Goal: Transaction & Acquisition: Purchase product/service

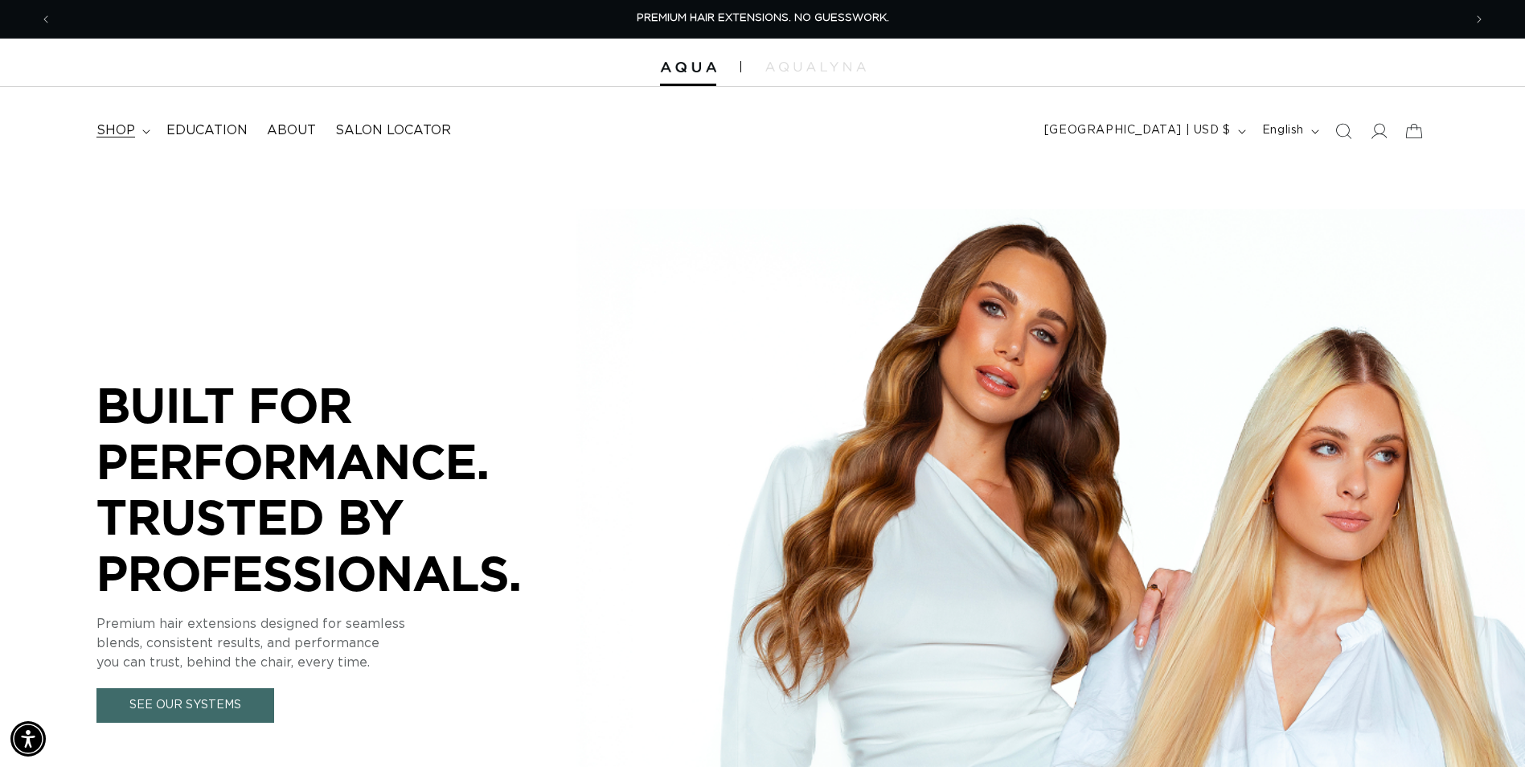
click at [145, 131] on icon at bounding box center [146, 131] width 8 height 5
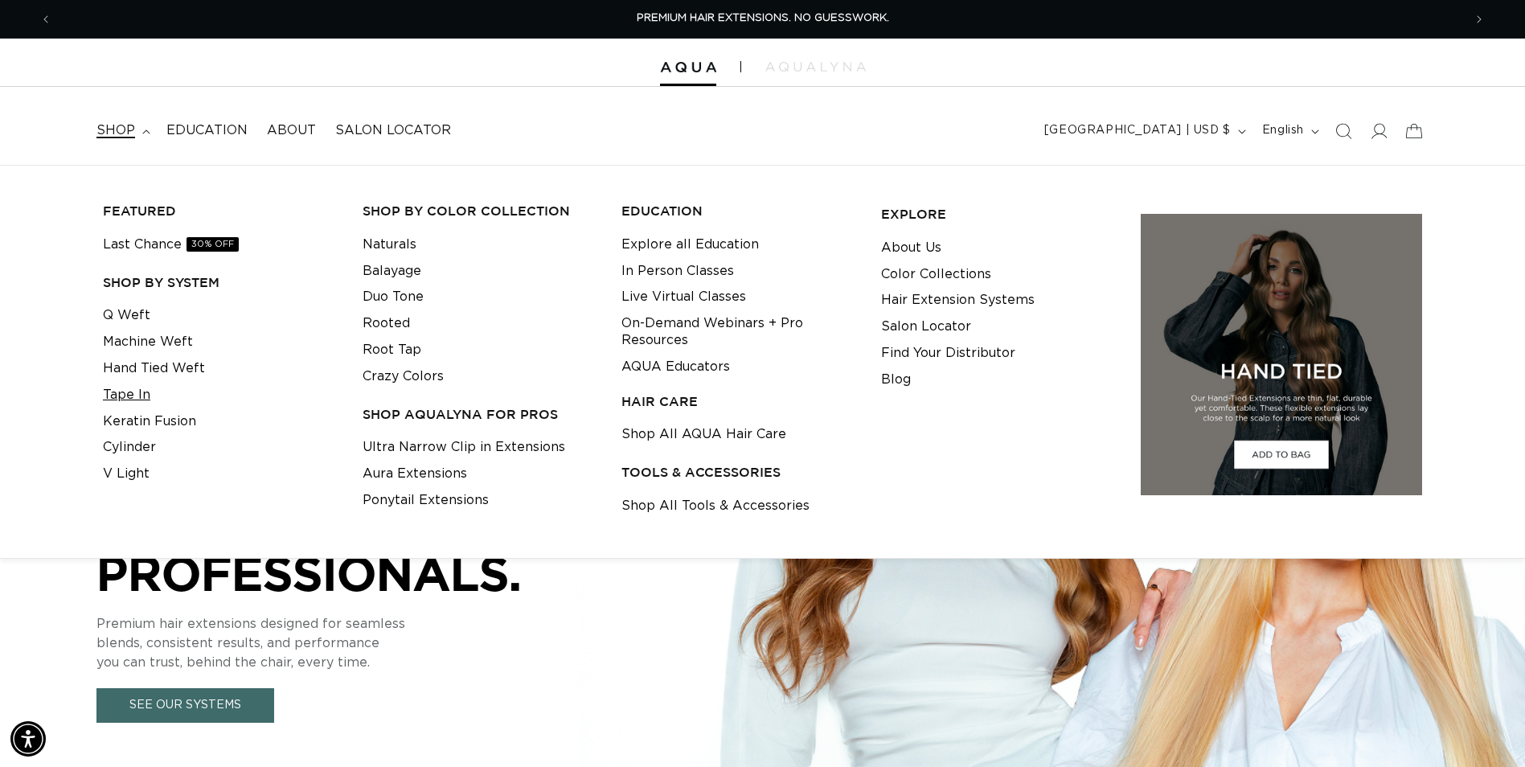
click at [132, 399] on link "Tape In" at bounding box center [126, 395] width 47 height 27
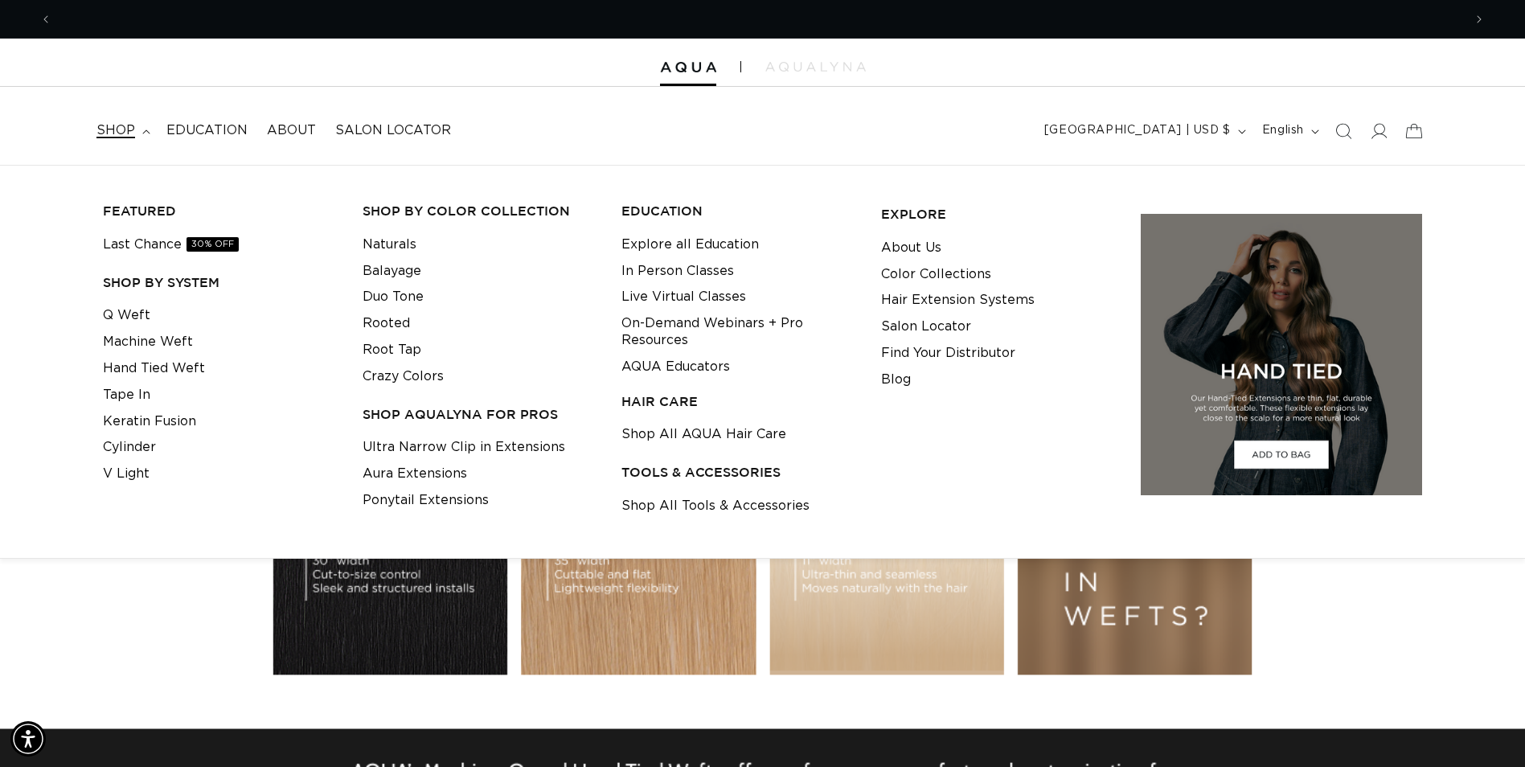
scroll to position [0, 1410]
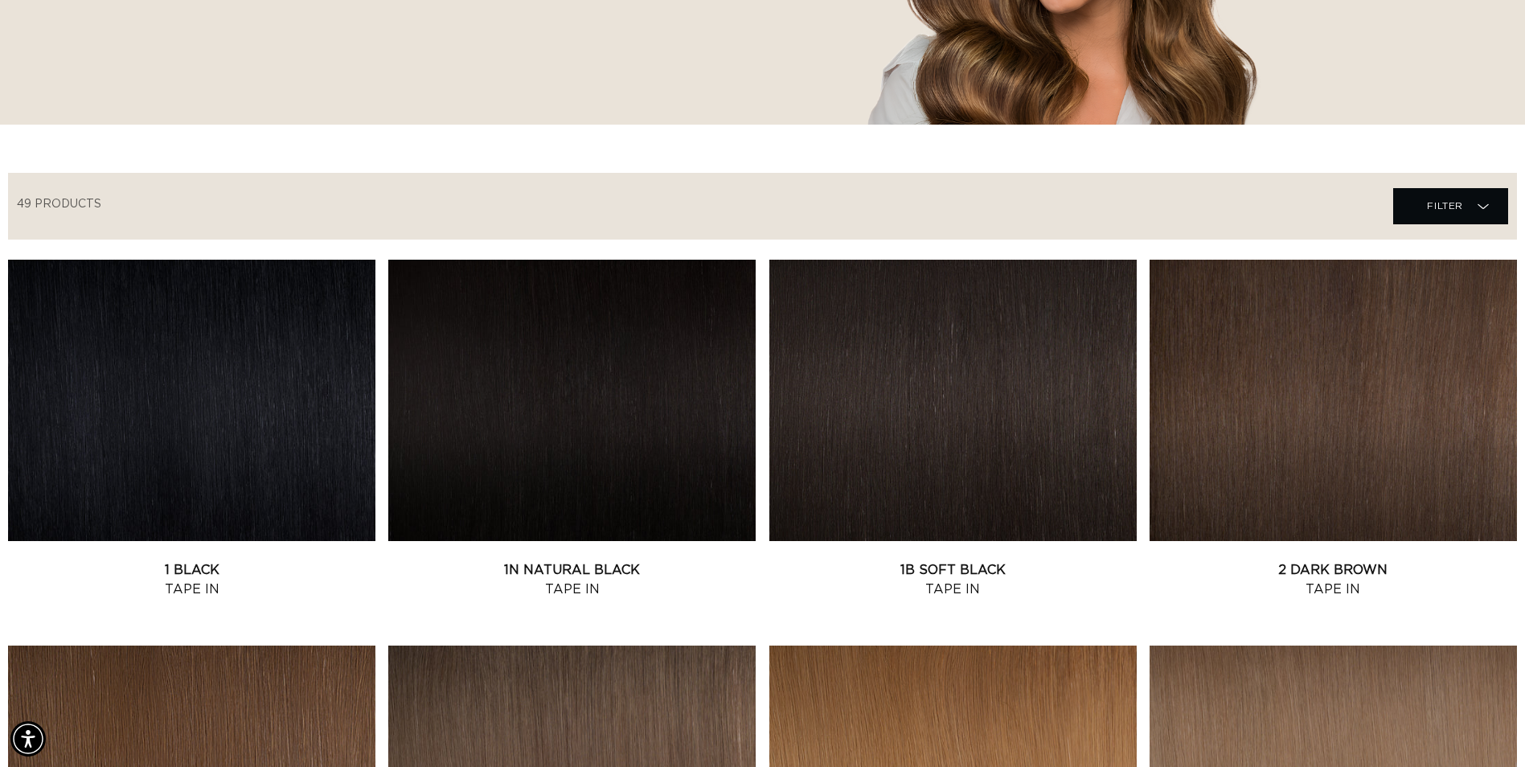
scroll to position [482, 0]
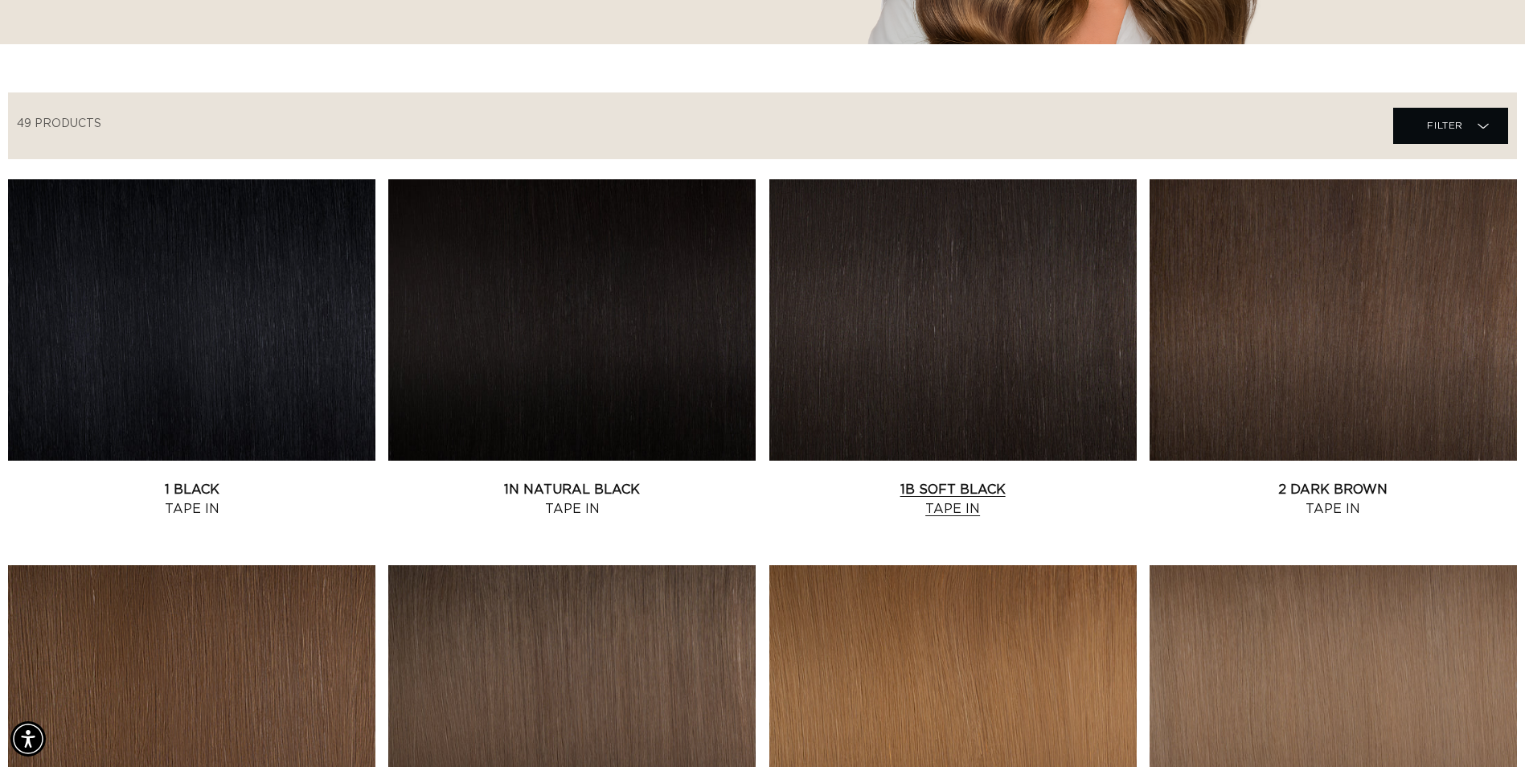
click at [850, 480] on link "1B Soft Black Tape In" at bounding box center [952, 499] width 367 height 39
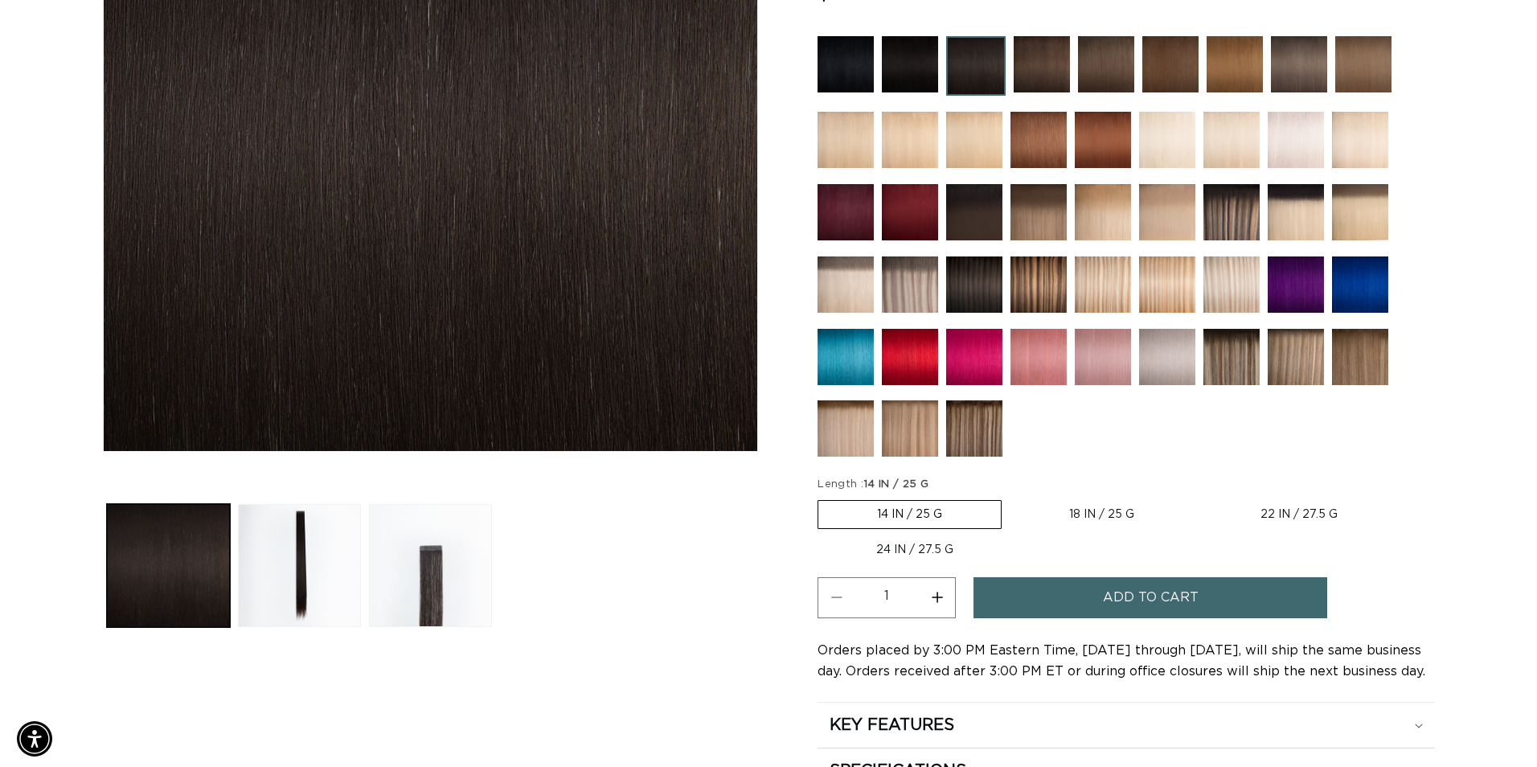
scroll to position [0, 1410]
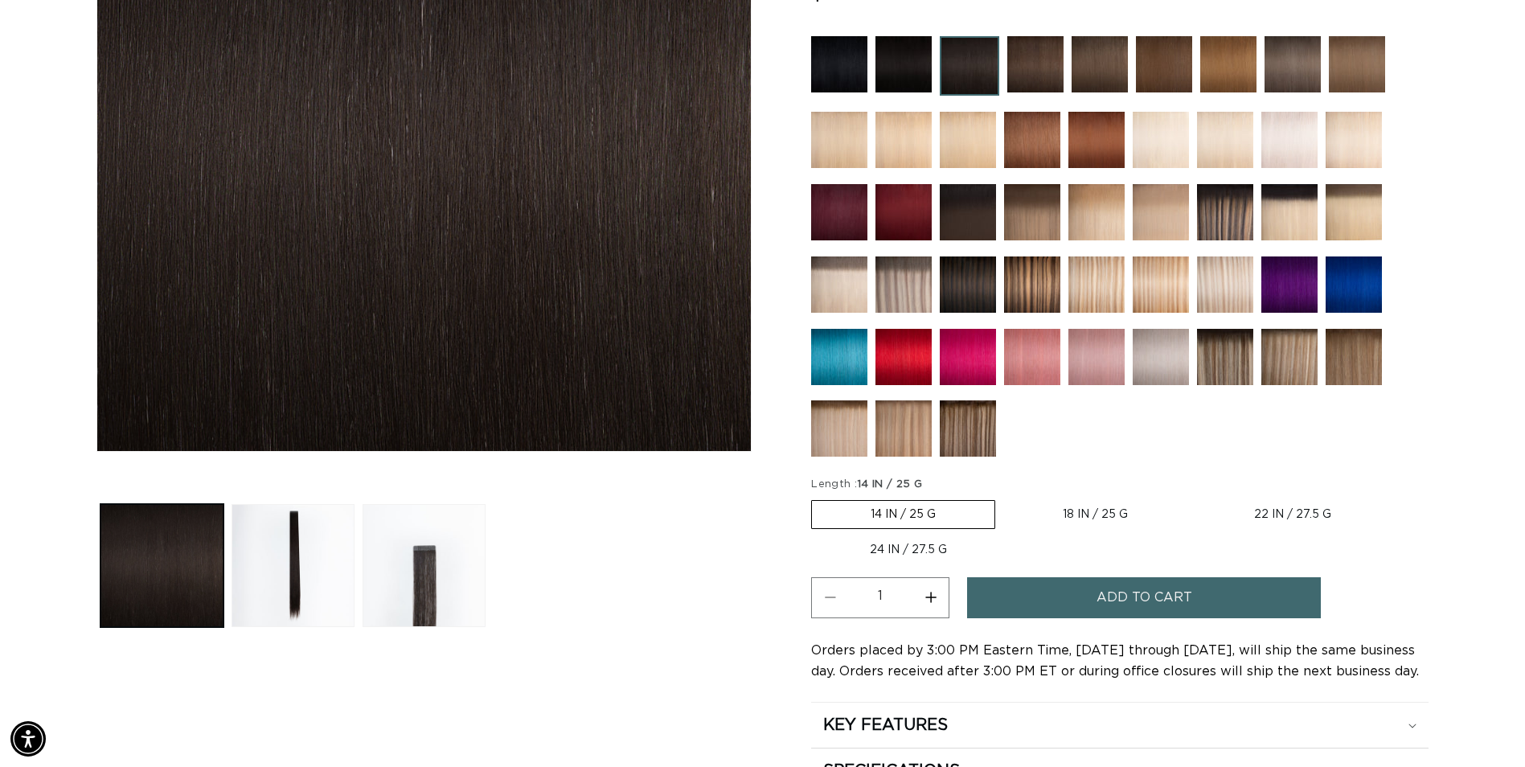
click at [1074, 597] on button "Add to cart" at bounding box center [1144, 597] width 354 height 41
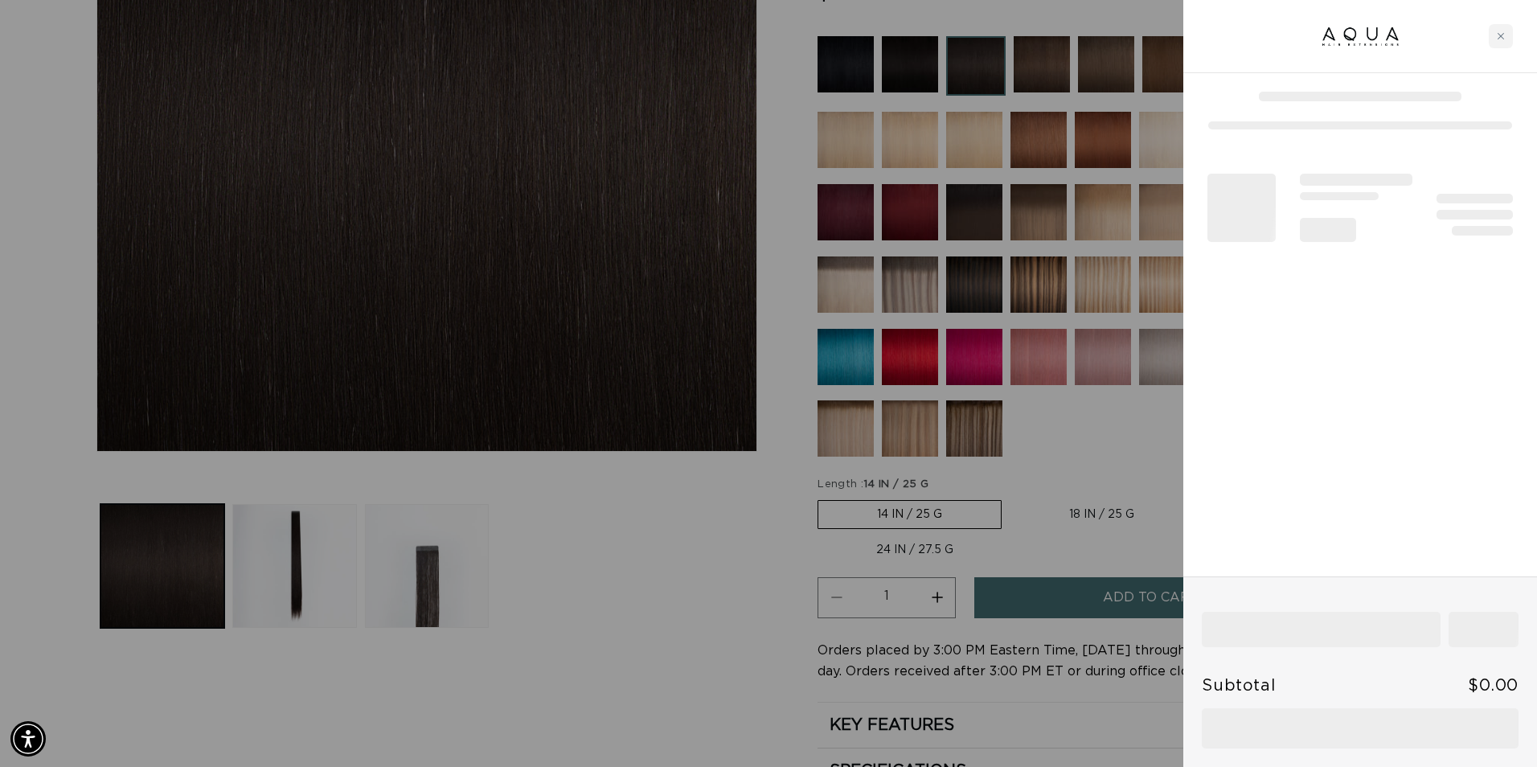
scroll to position [0, 1422]
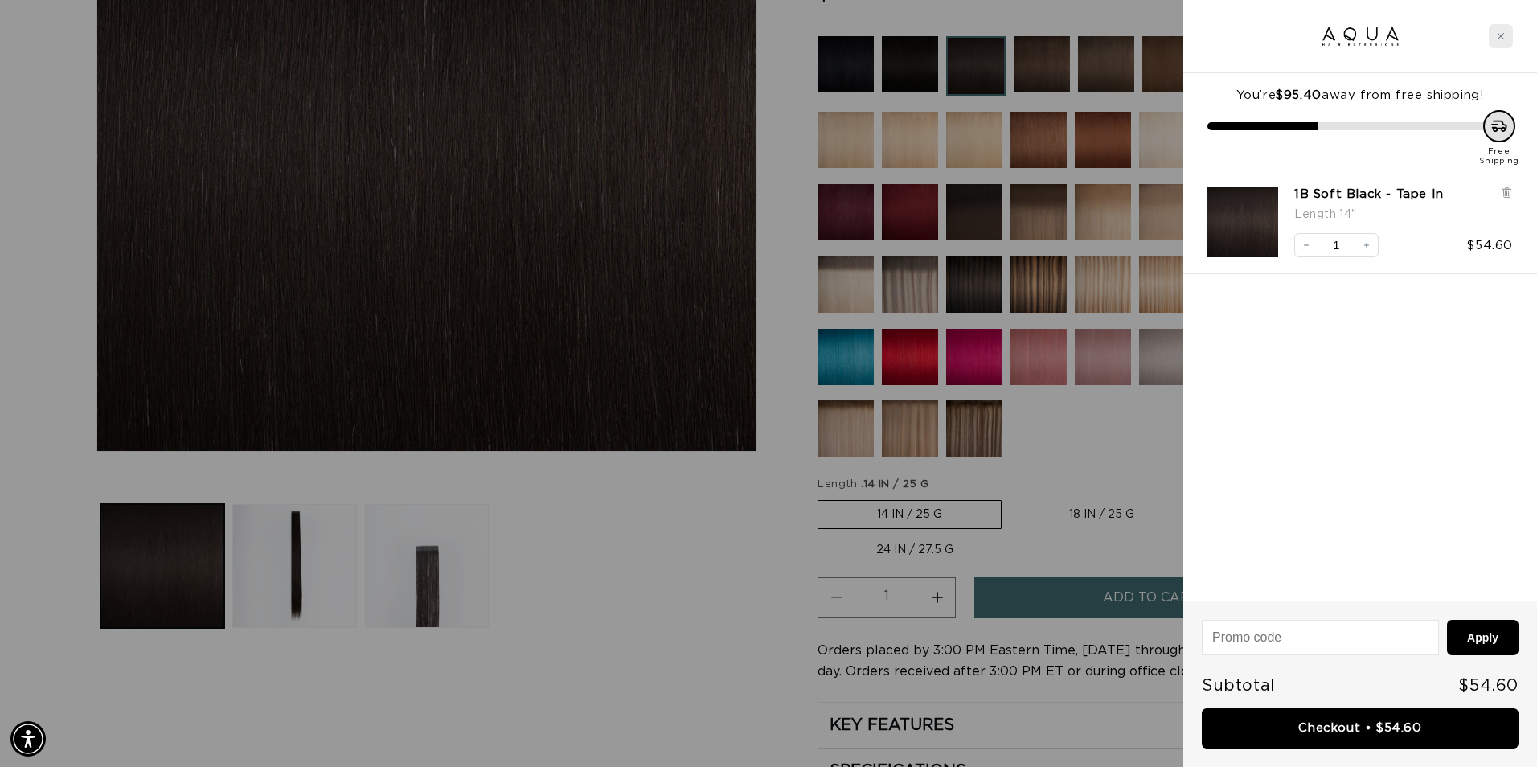
click at [1499, 42] on div "Close cart" at bounding box center [1500, 36] width 24 height 24
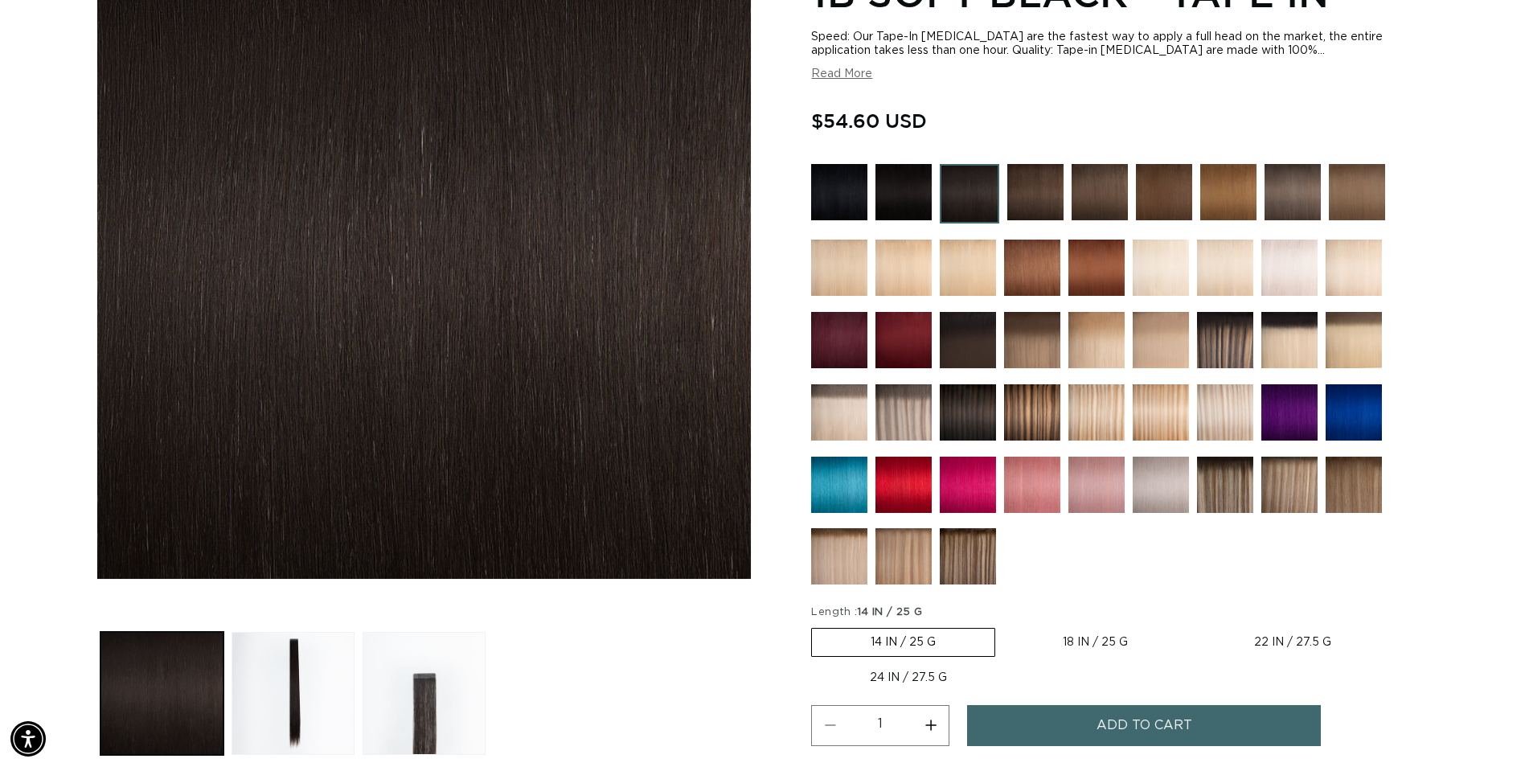
scroll to position [161, 0]
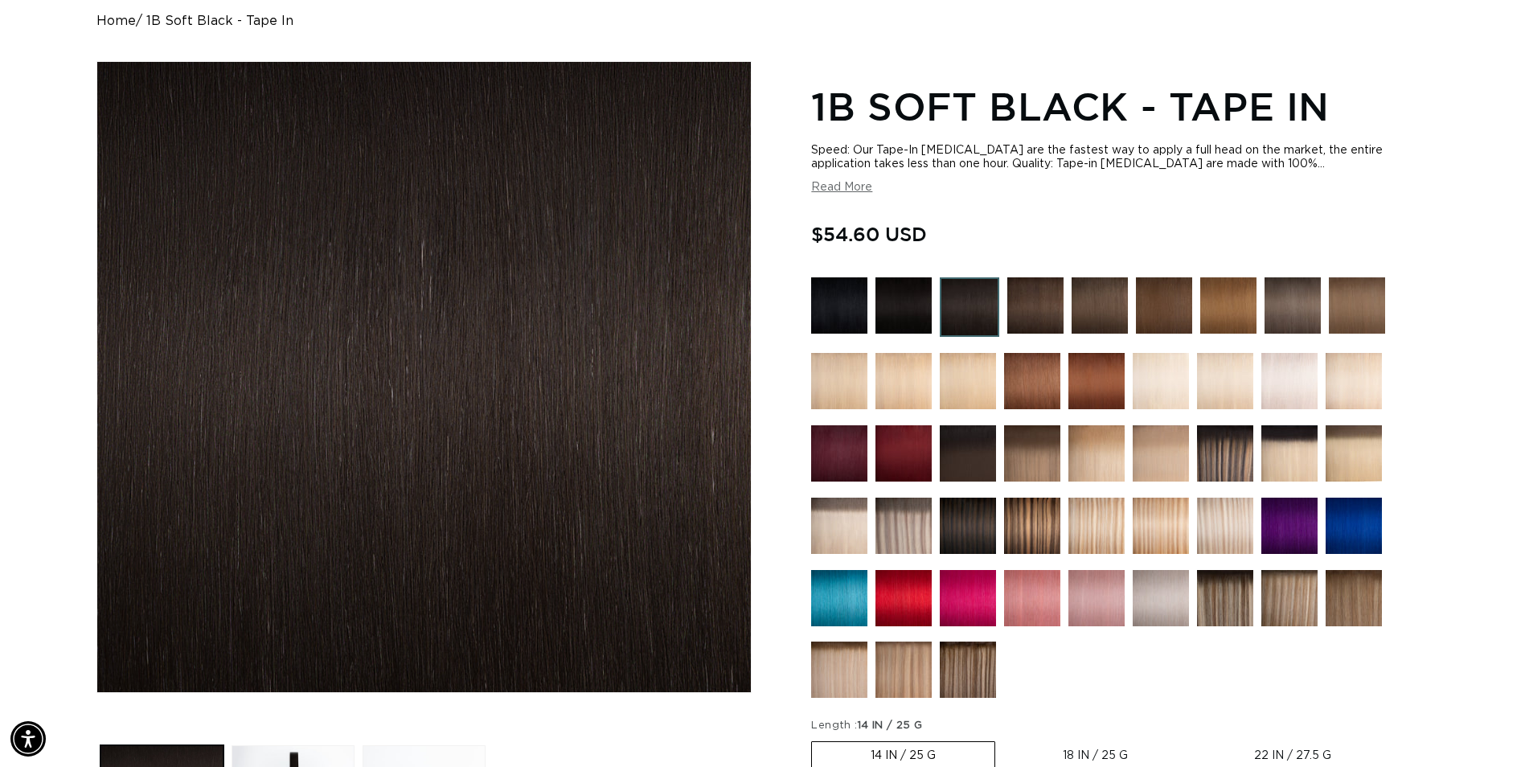
click at [902, 299] on img at bounding box center [903, 305] width 56 height 56
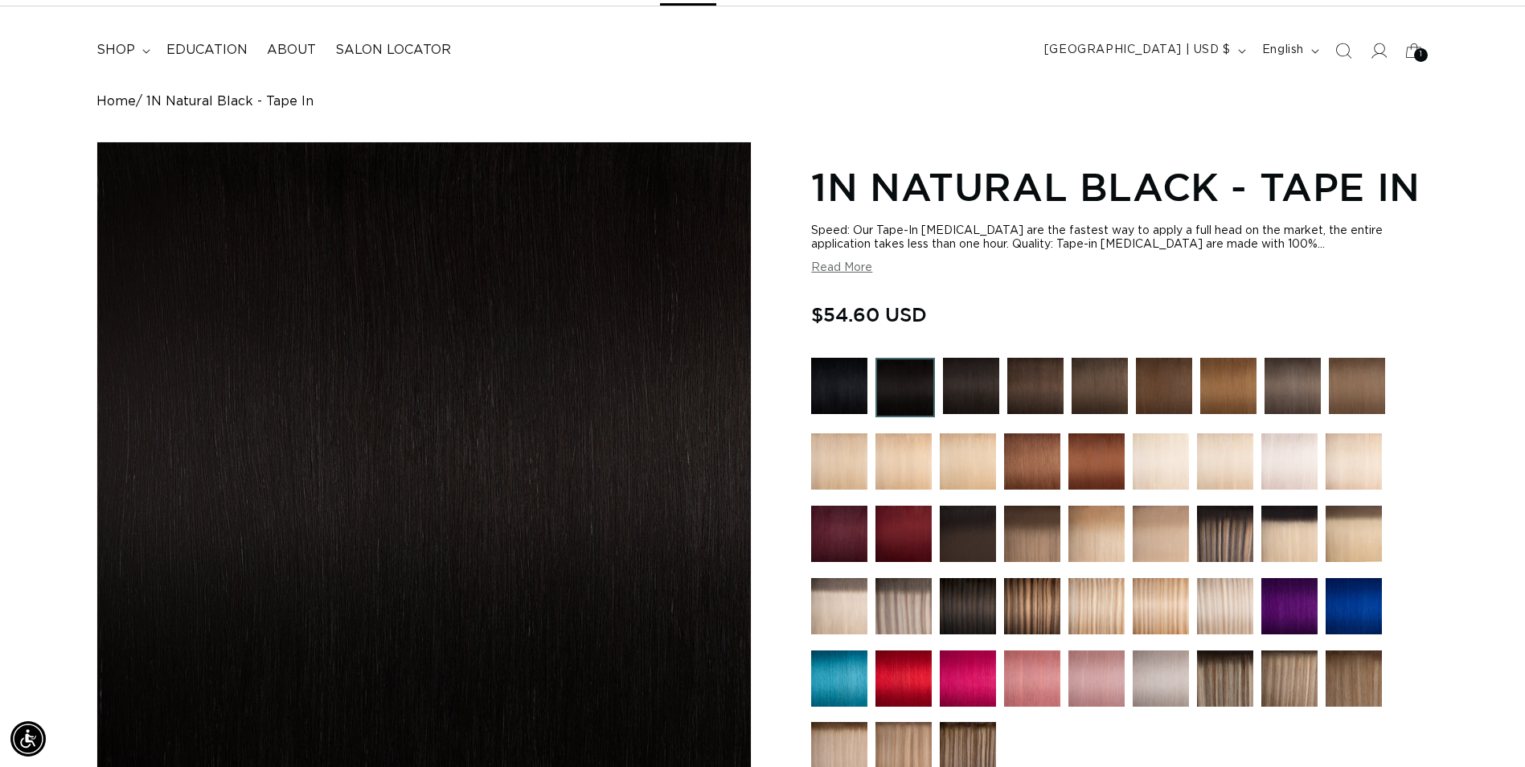
scroll to position [0, 2821]
click at [1037, 380] on img at bounding box center [1035, 386] width 56 height 56
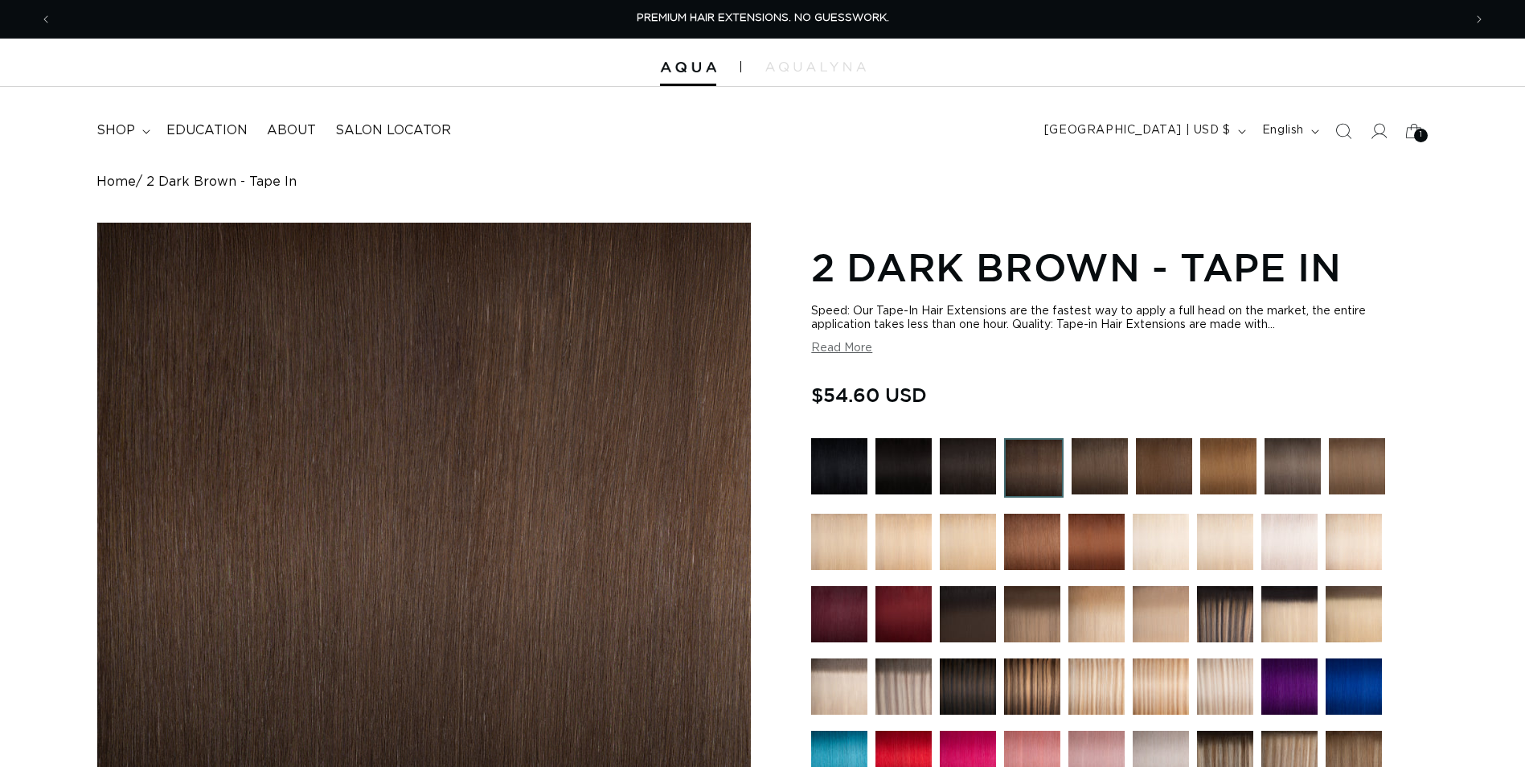
click at [968, 460] on img at bounding box center [967, 466] width 56 height 56
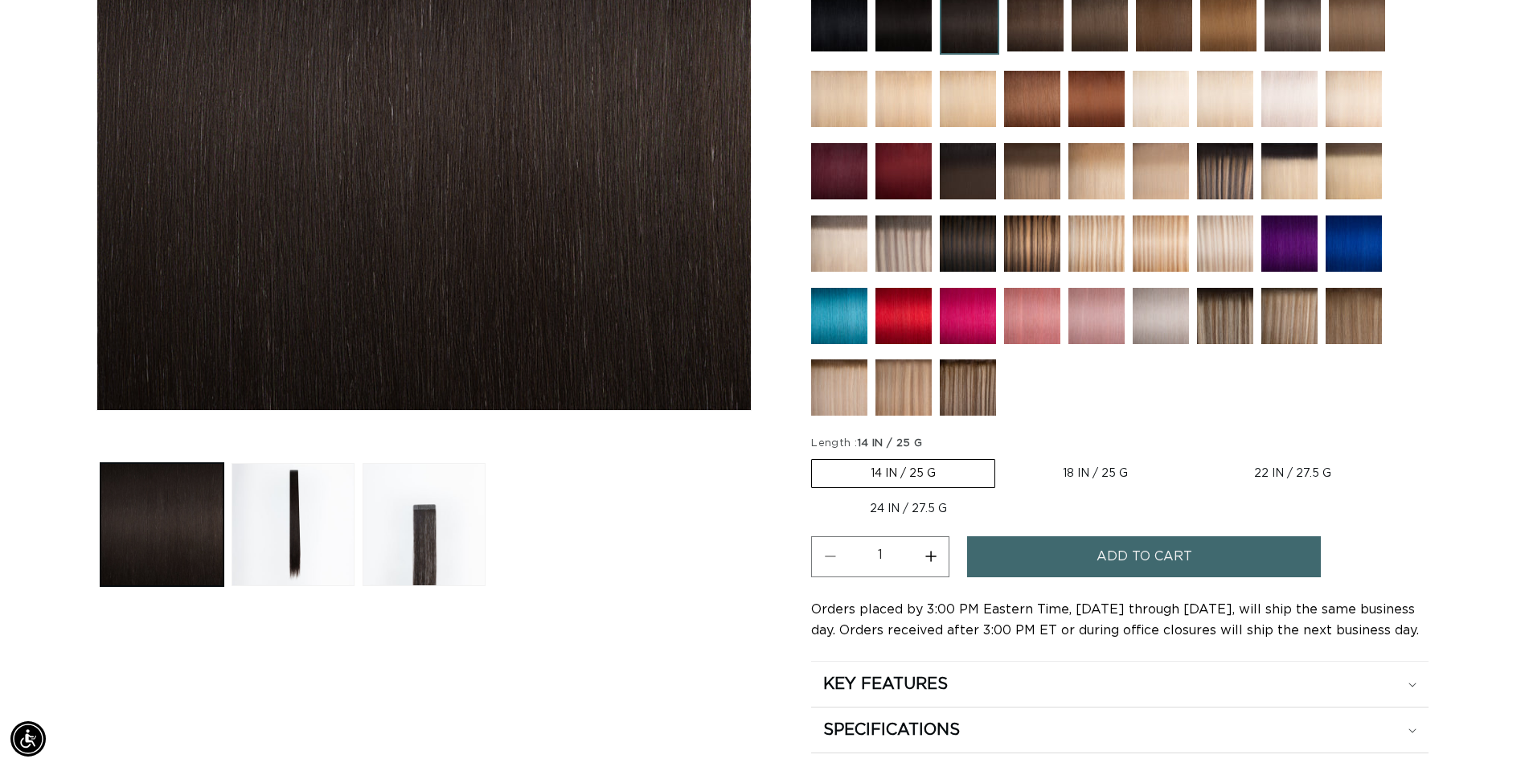
scroll to position [482, 0]
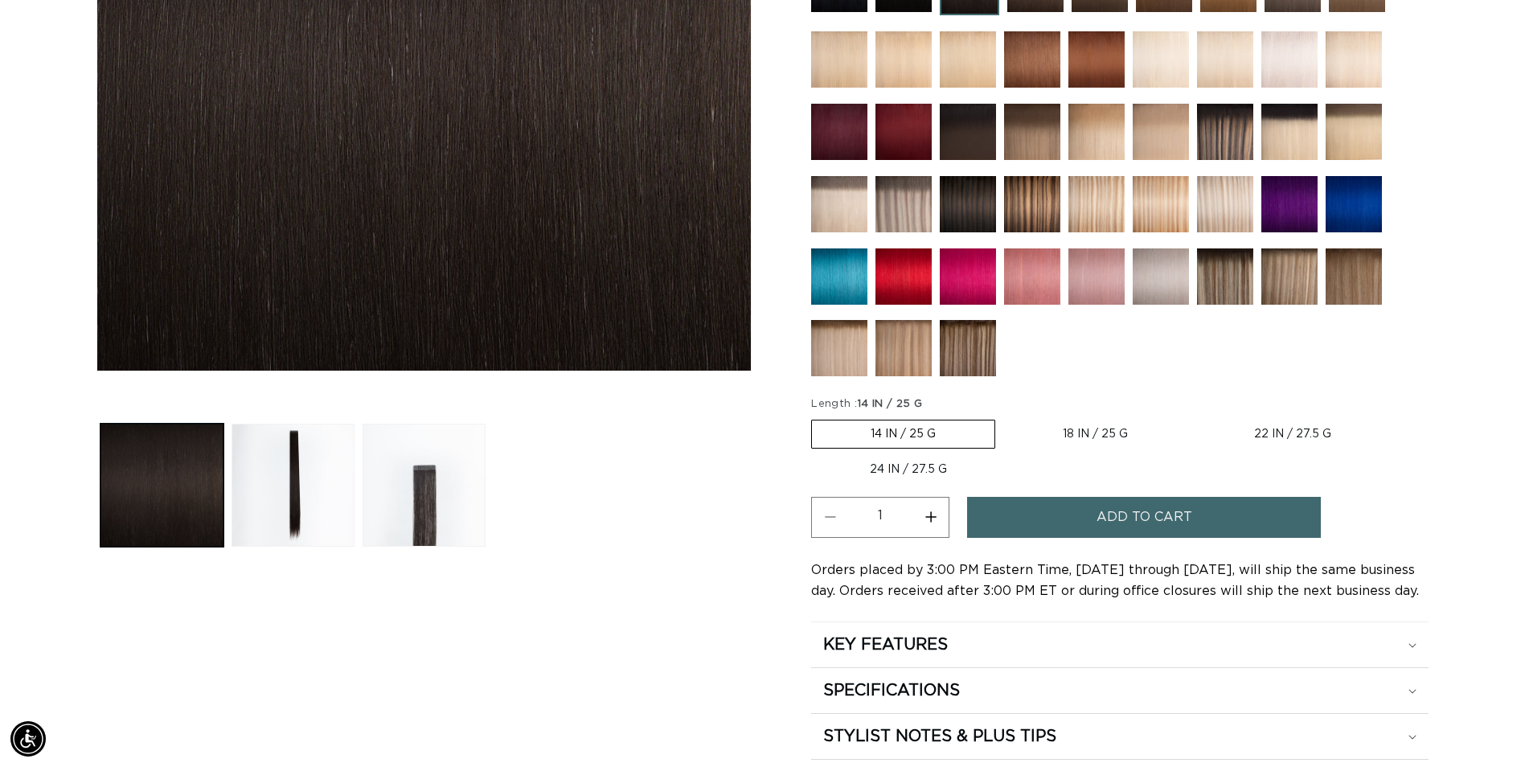
click at [1081, 674] on summary "SPECIFICATIONS" at bounding box center [1119, 690] width 617 height 45
click at [1095, 436] on label "18 IN / 25 G Variant sold out or unavailable" at bounding box center [1095, 433] width 182 height 27
click at [1004, 417] on input "18 IN / 25 G Variant sold out or unavailable" at bounding box center [1003, 416] width 1 height 1
radio input "true"
click at [1102, 519] on span "Add to cart" at bounding box center [1144, 517] width 96 height 41
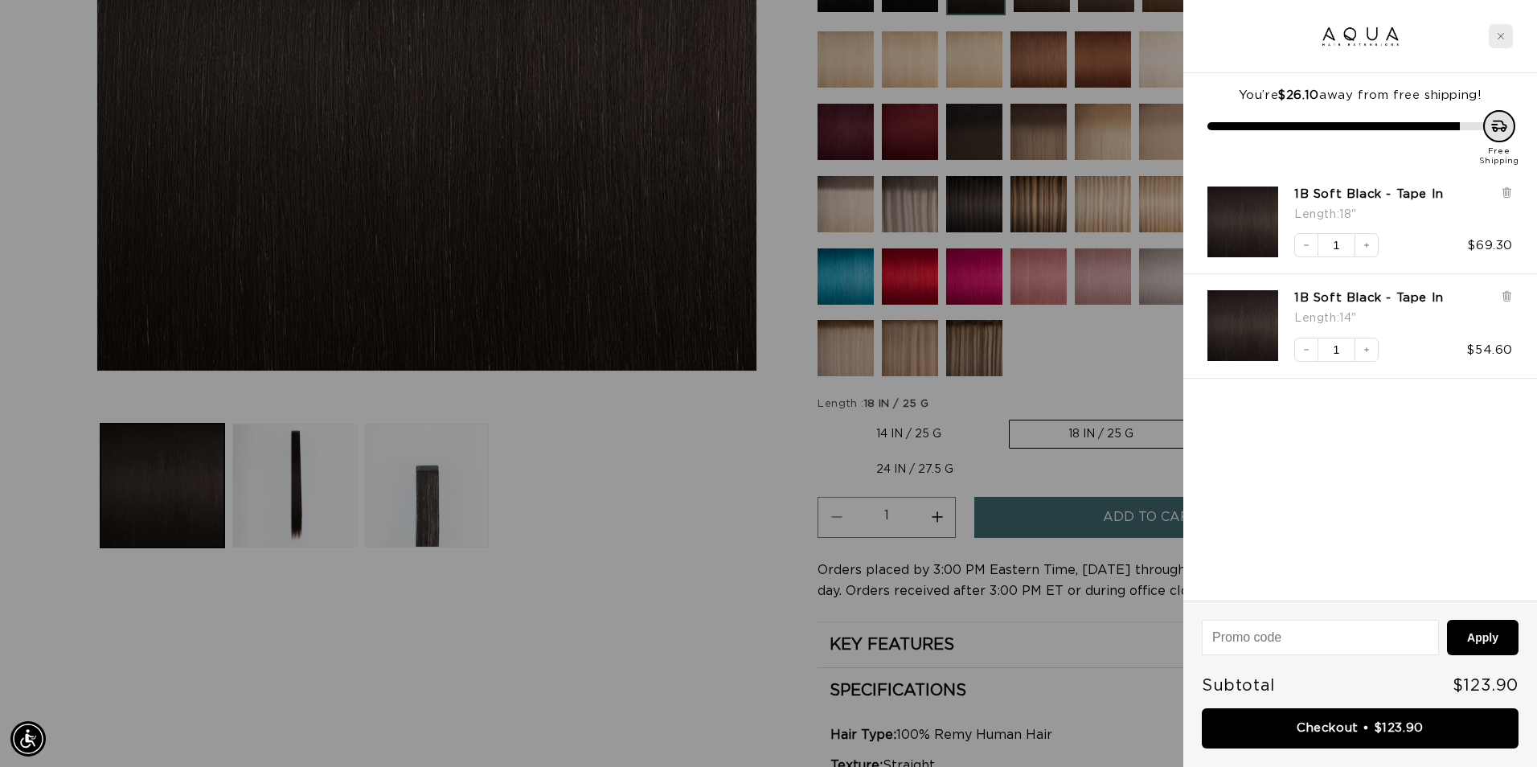
click at [1497, 35] on icon "Close cart" at bounding box center [1500, 36] width 8 height 8
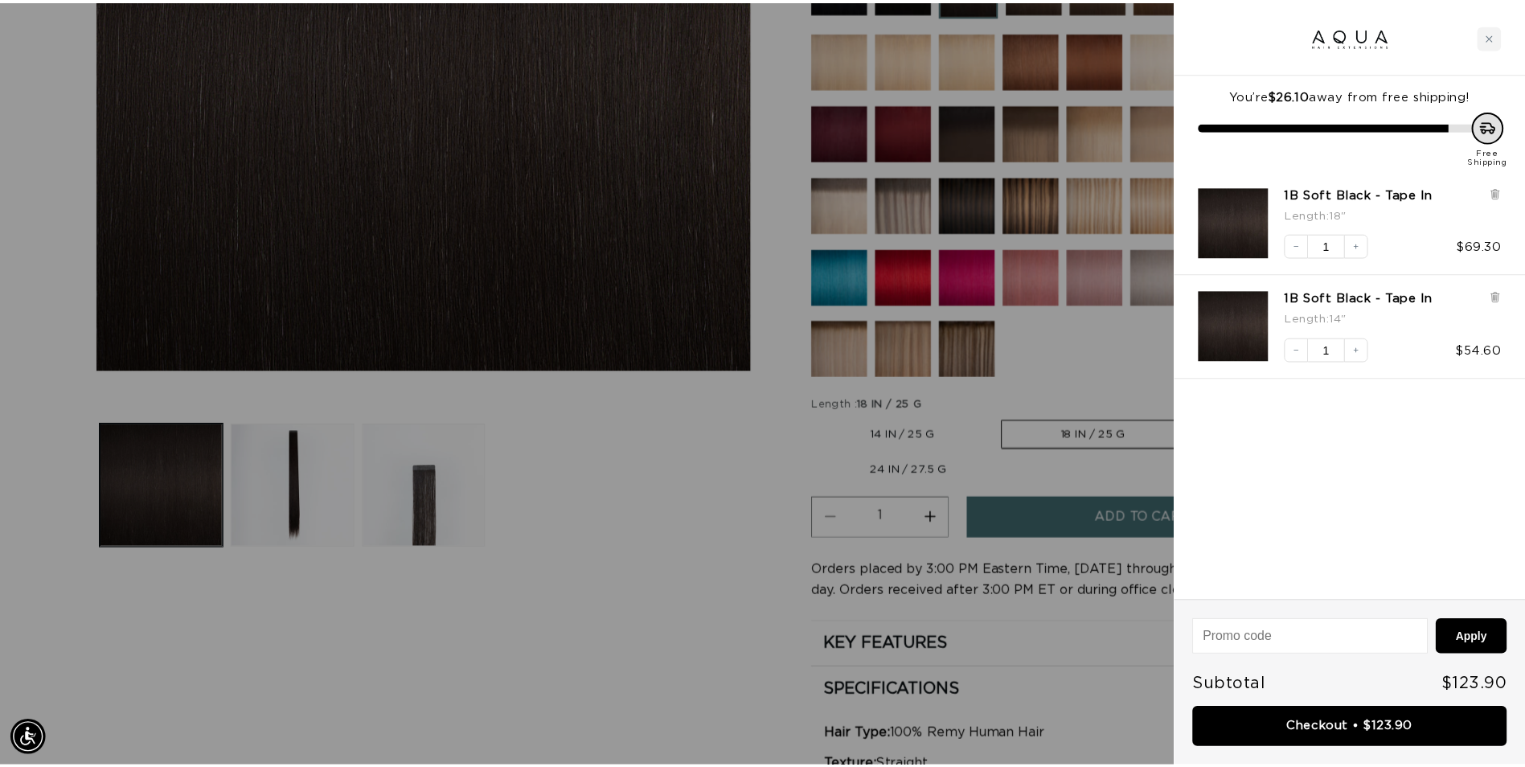
scroll to position [0, 1410]
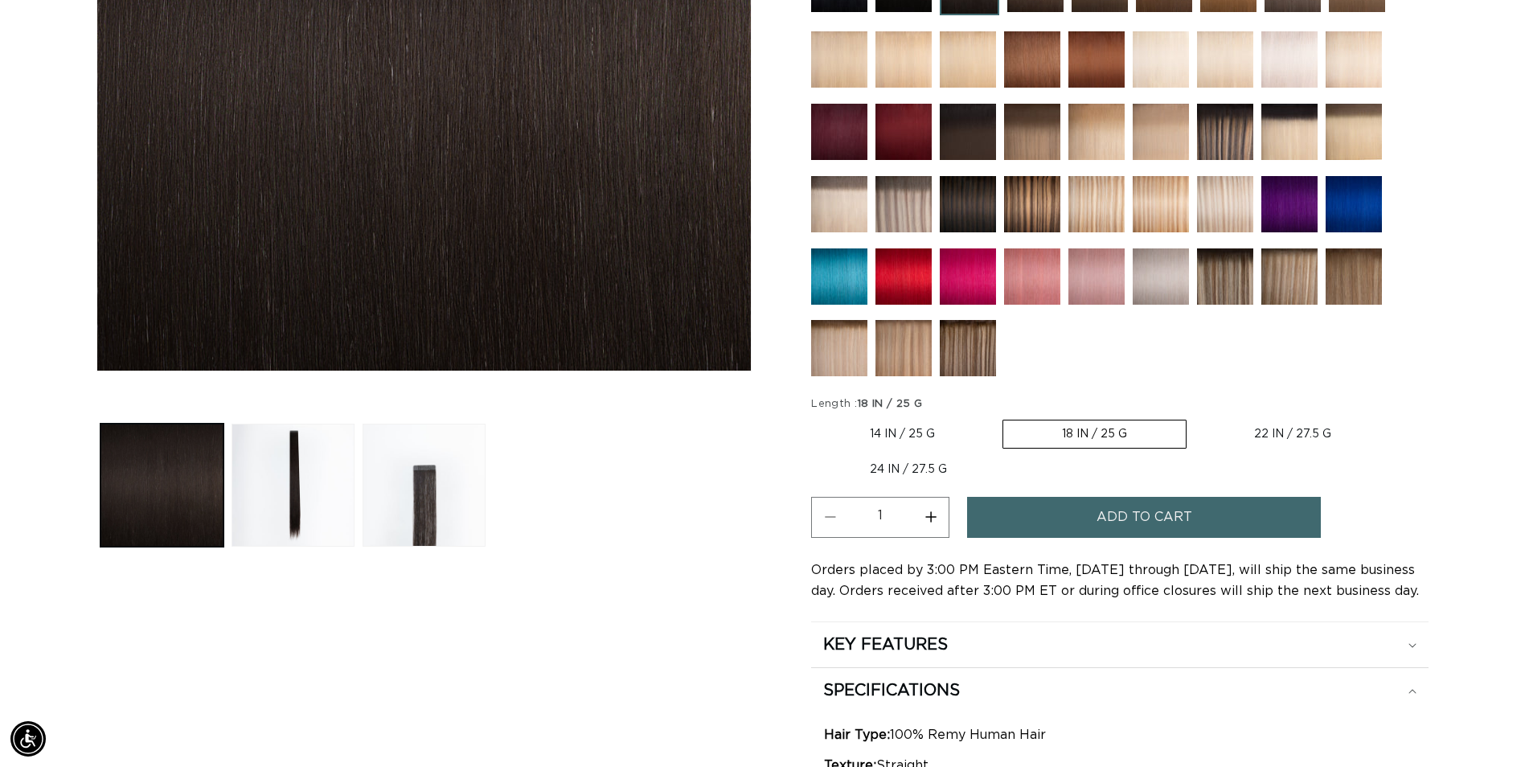
click at [963, 351] on img at bounding box center [967, 348] width 56 height 56
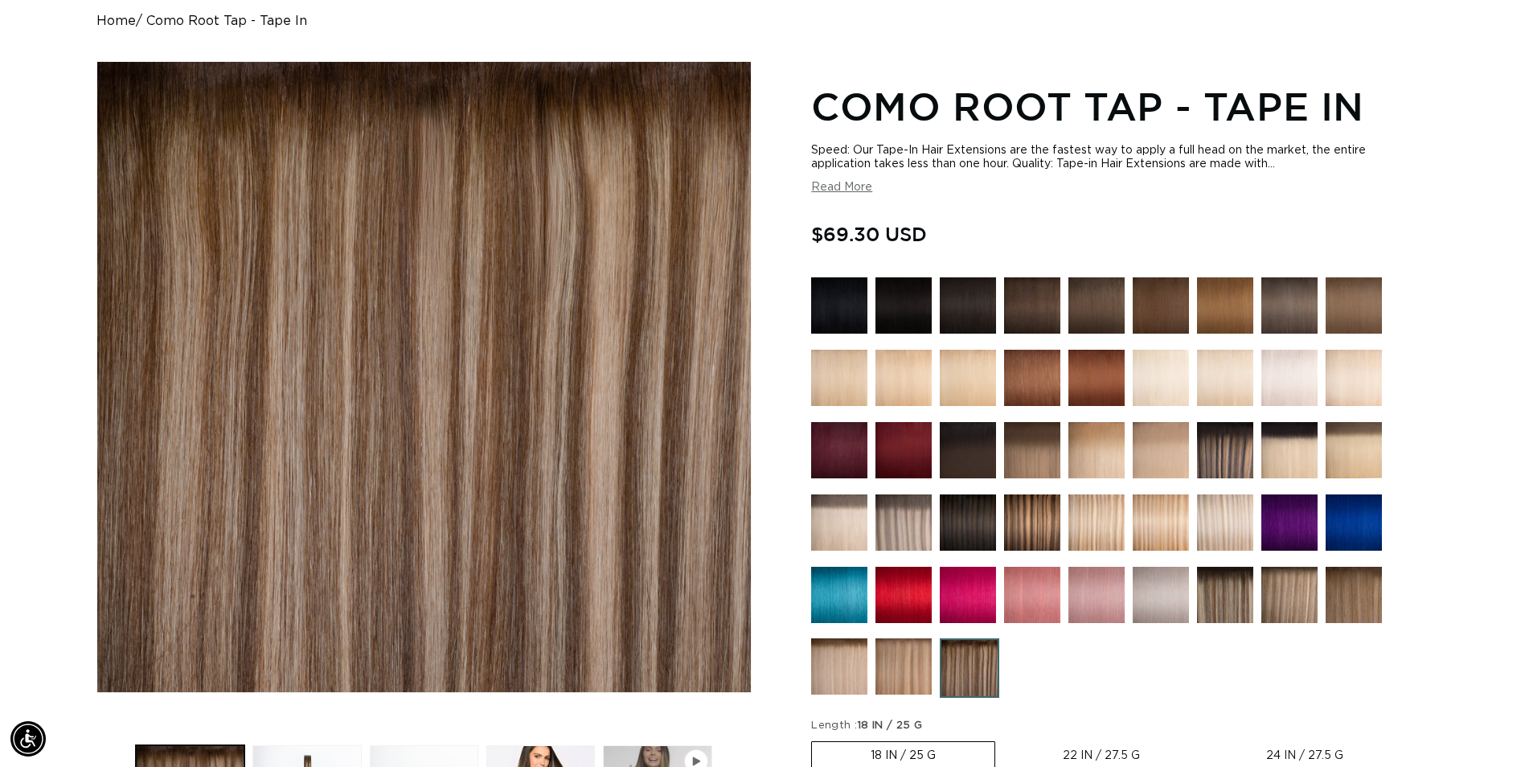
click at [887, 667] on img at bounding box center [903, 666] width 56 height 56
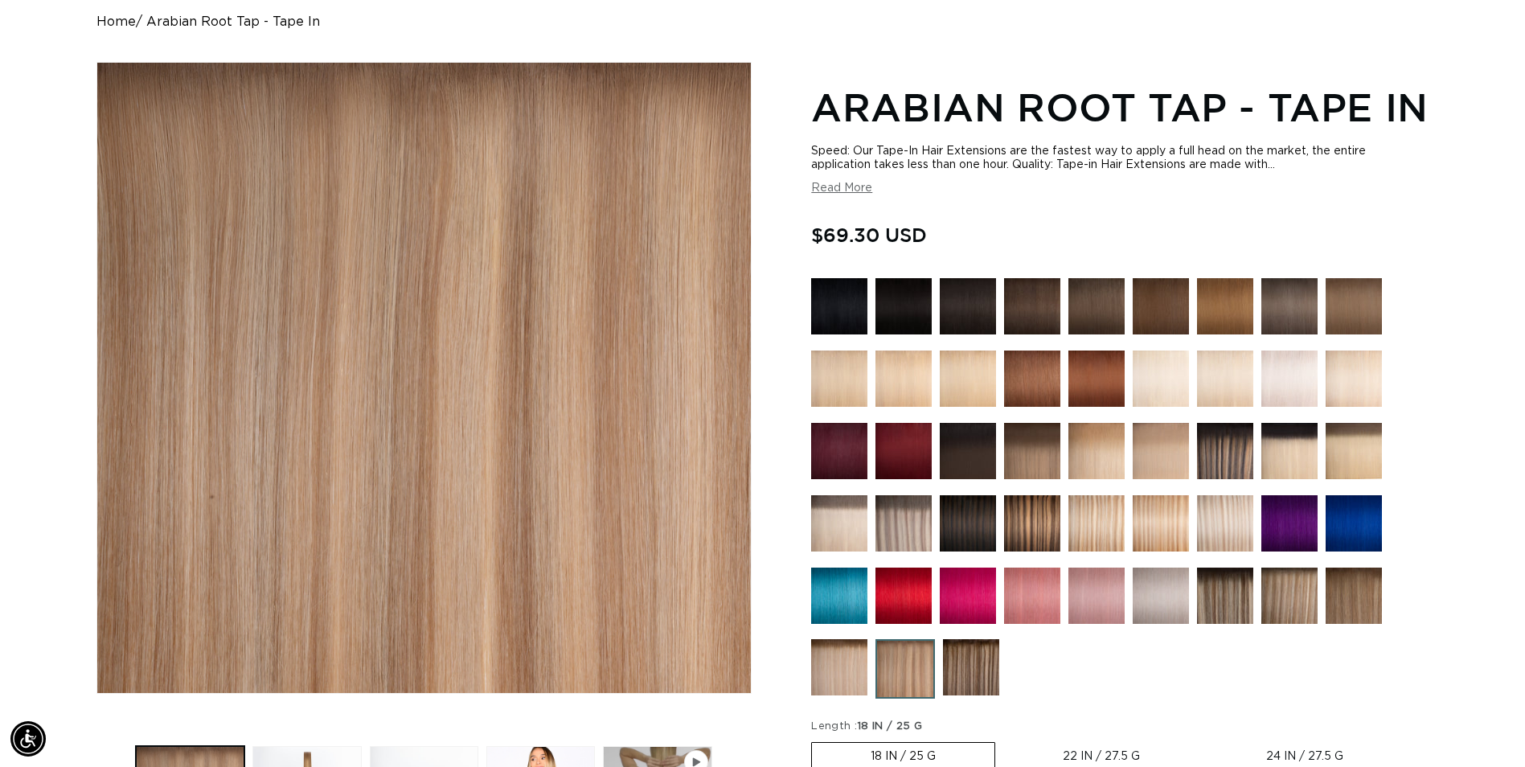
scroll to position [161, 0]
click at [851, 694] on img at bounding box center [839, 666] width 56 height 56
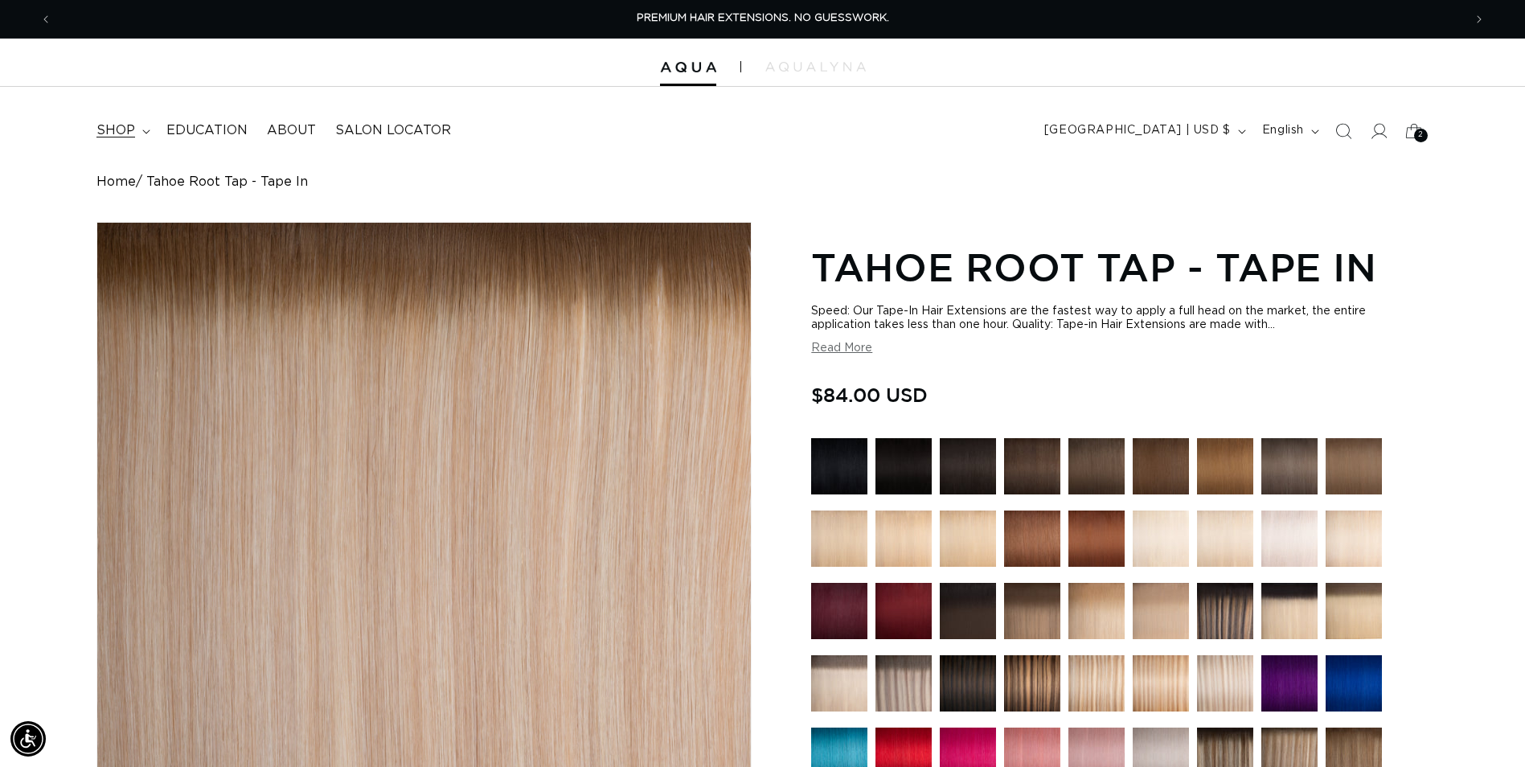
click at [145, 133] on icon at bounding box center [145, 131] width 7 height 4
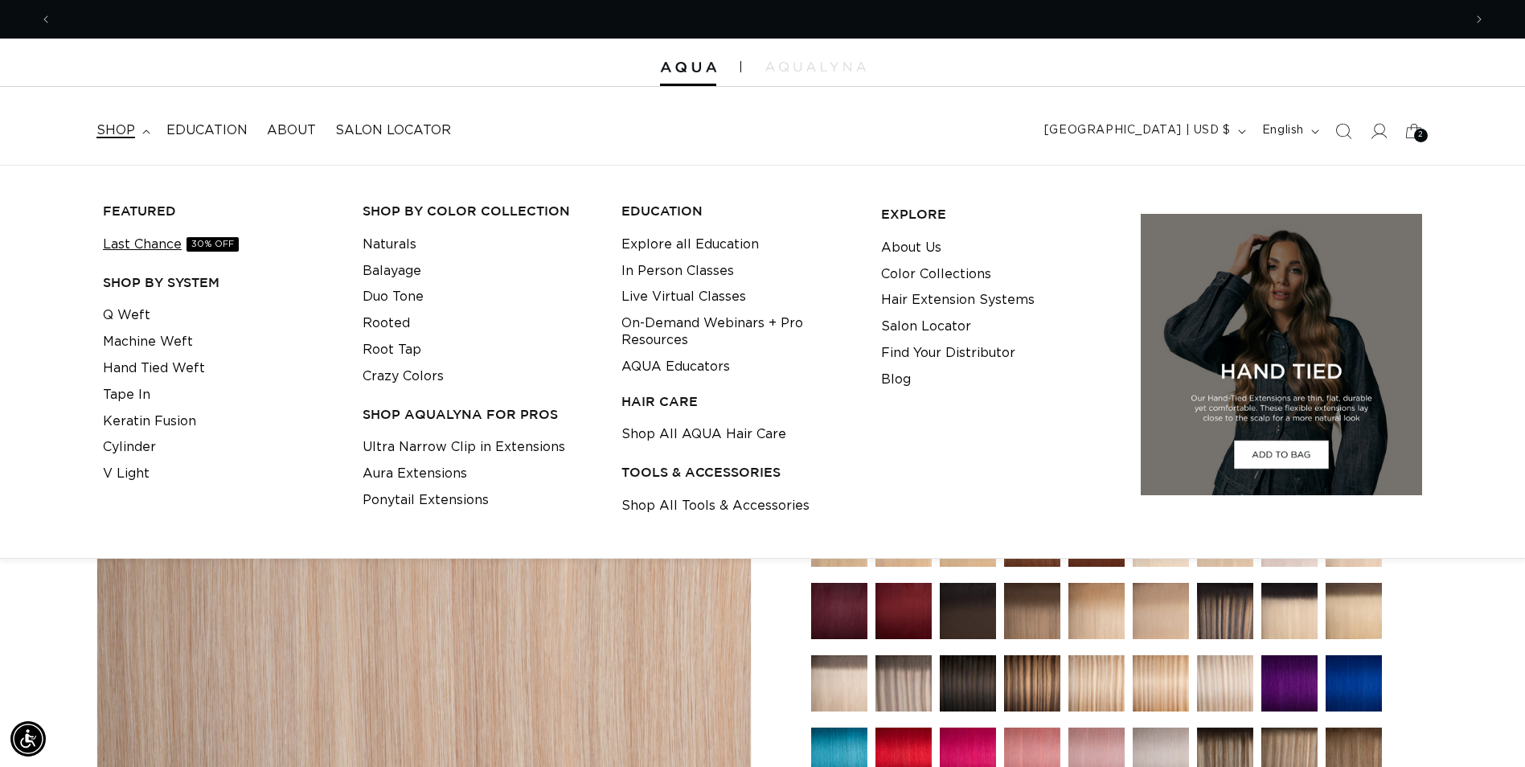
scroll to position [0, 1410]
click at [160, 340] on link "Machine Weft" at bounding box center [148, 342] width 90 height 27
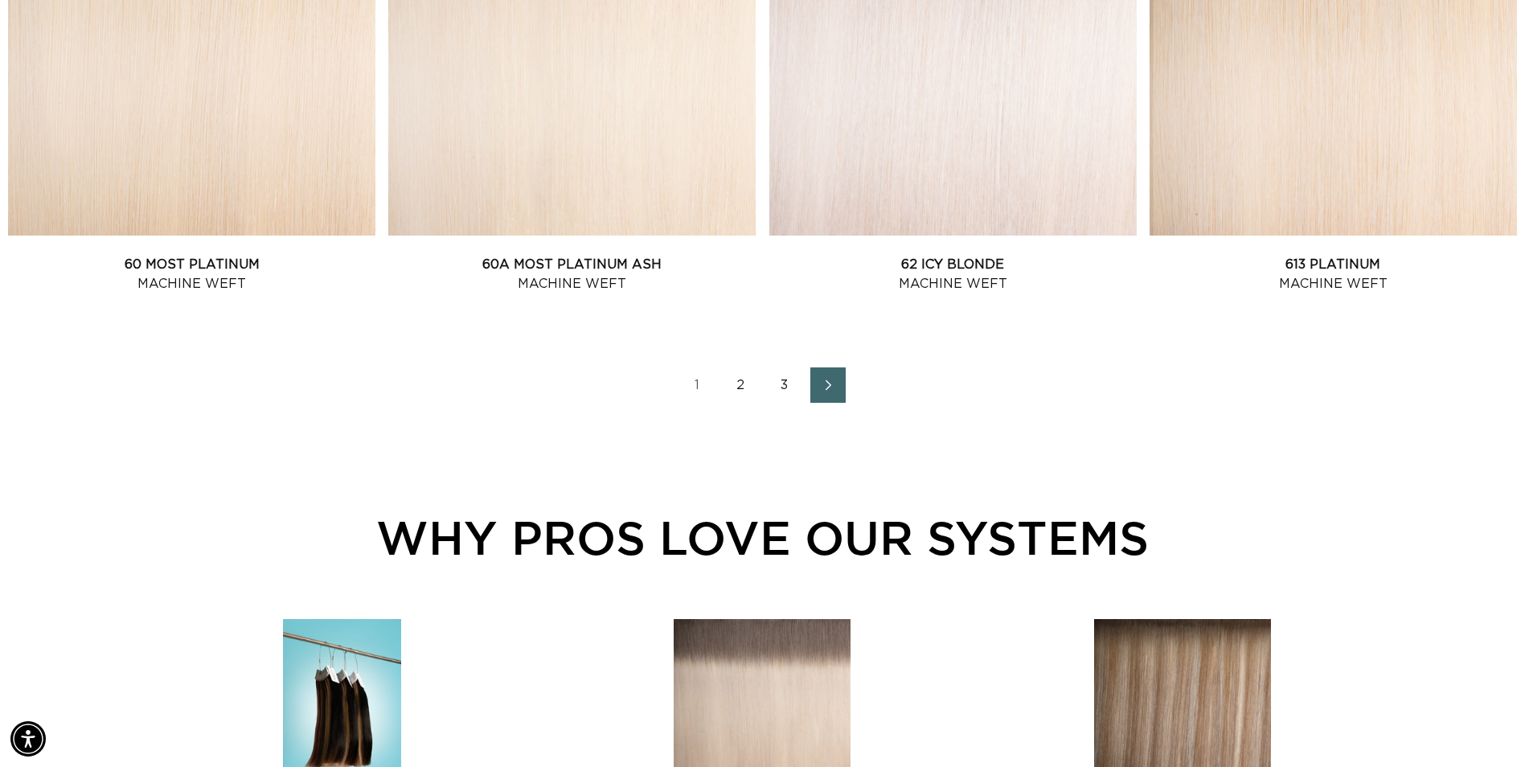
click at [826, 378] on span "Next page" at bounding box center [827, 384] width 10 height 19
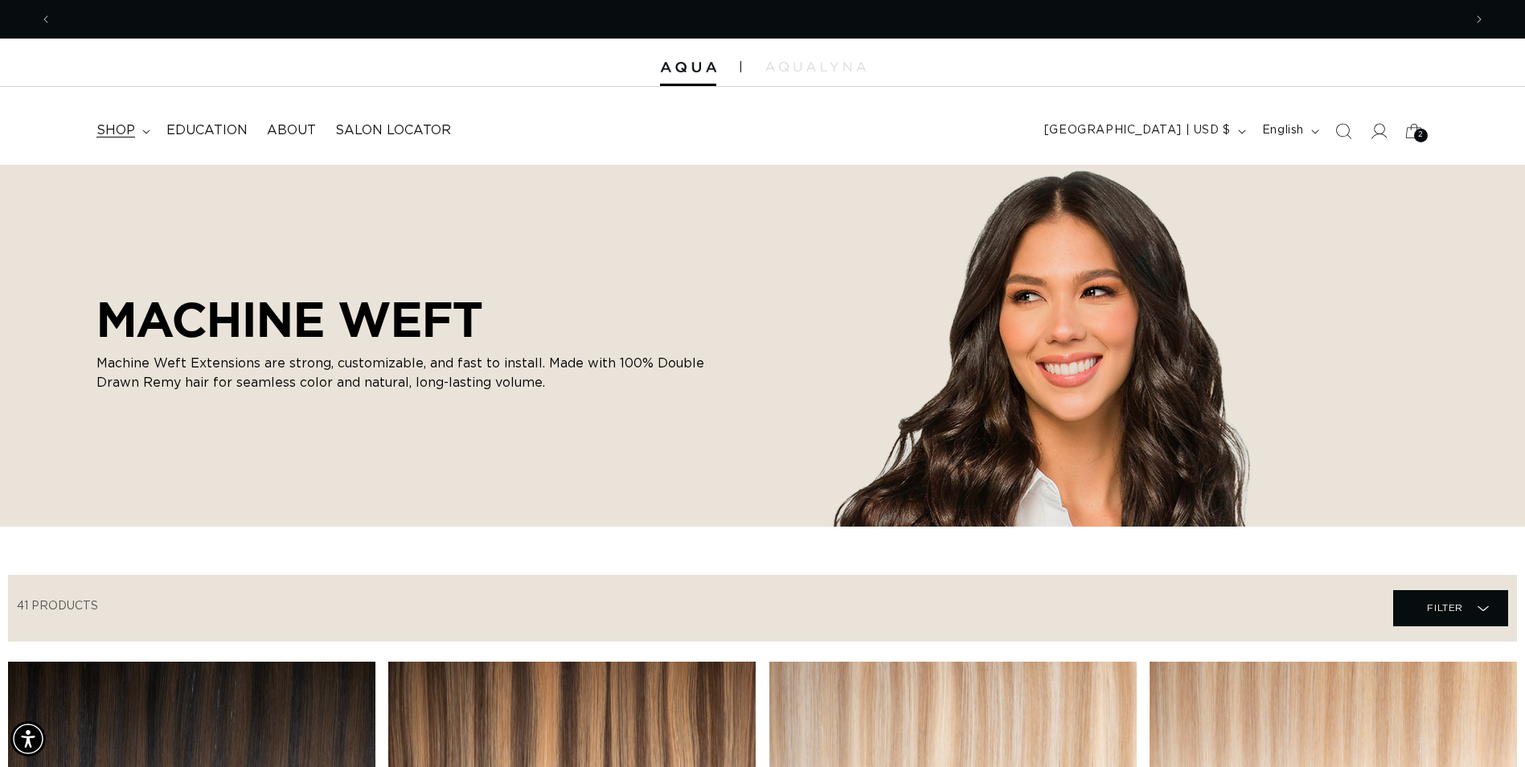
scroll to position [0, 1410]
click at [117, 133] on span "shop" at bounding box center [115, 130] width 39 height 17
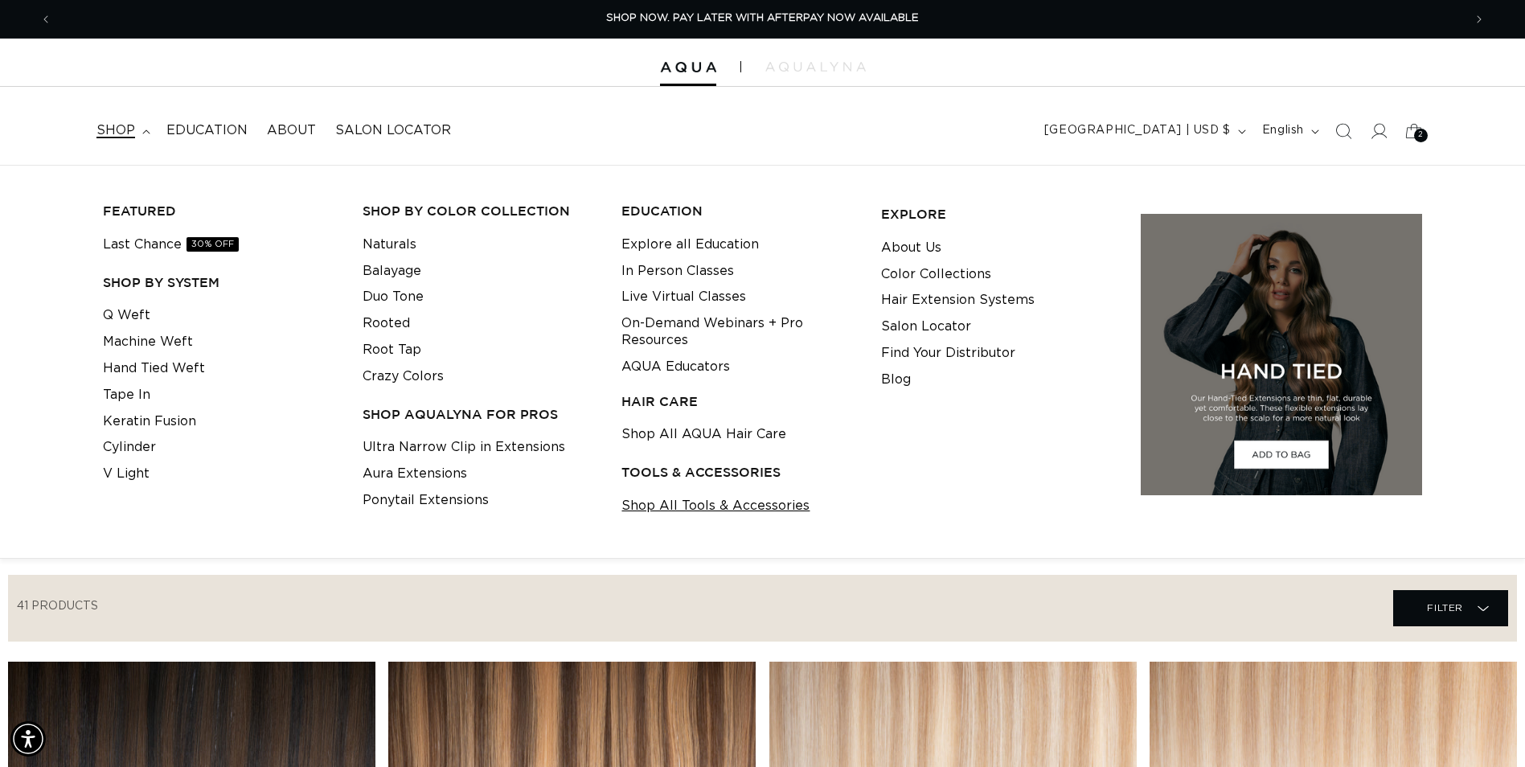
click at [673, 501] on link "Shop All Tools & Accessories" at bounding box center [715, 506] width 188 height 27
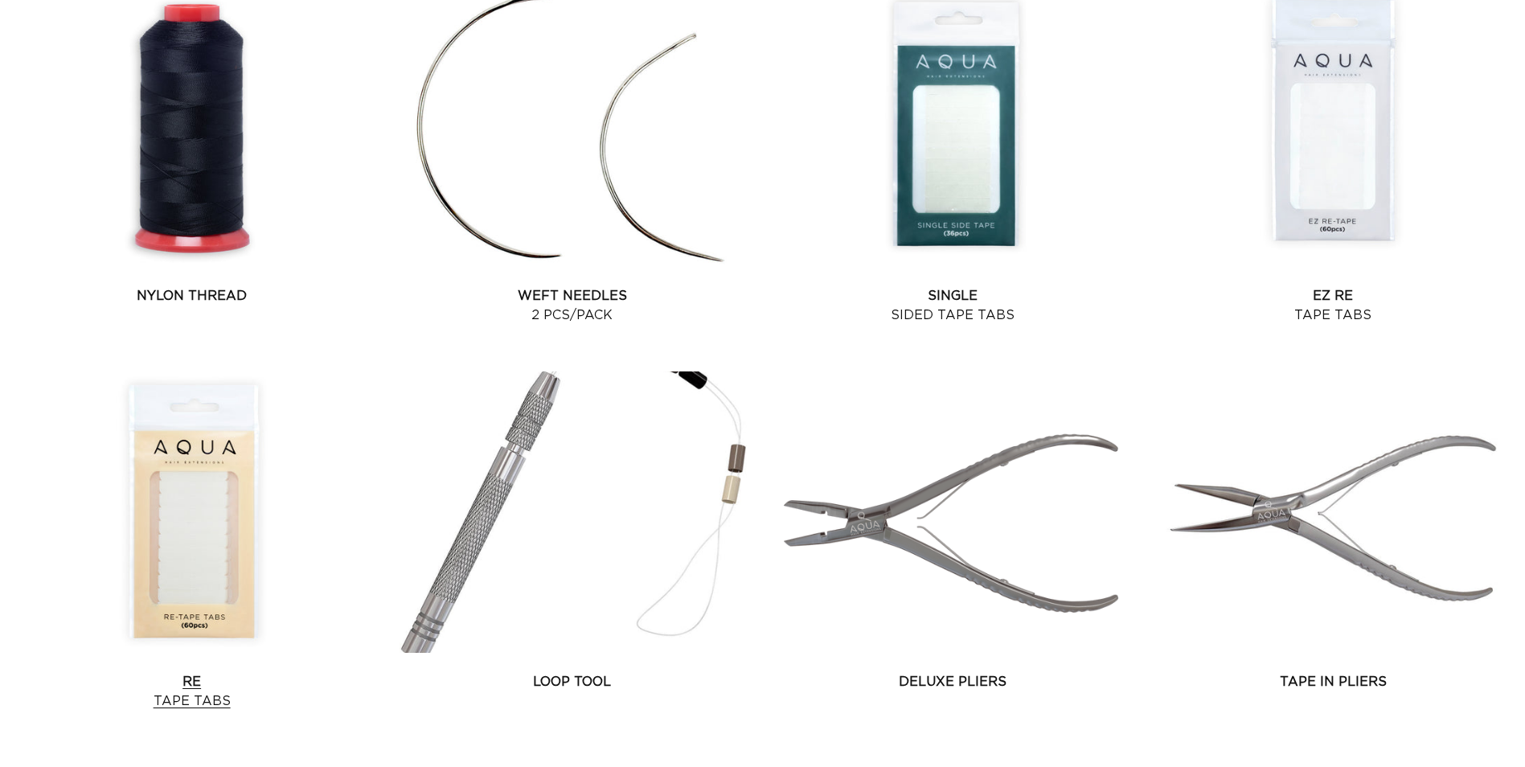
scroll to position [1527, 0]
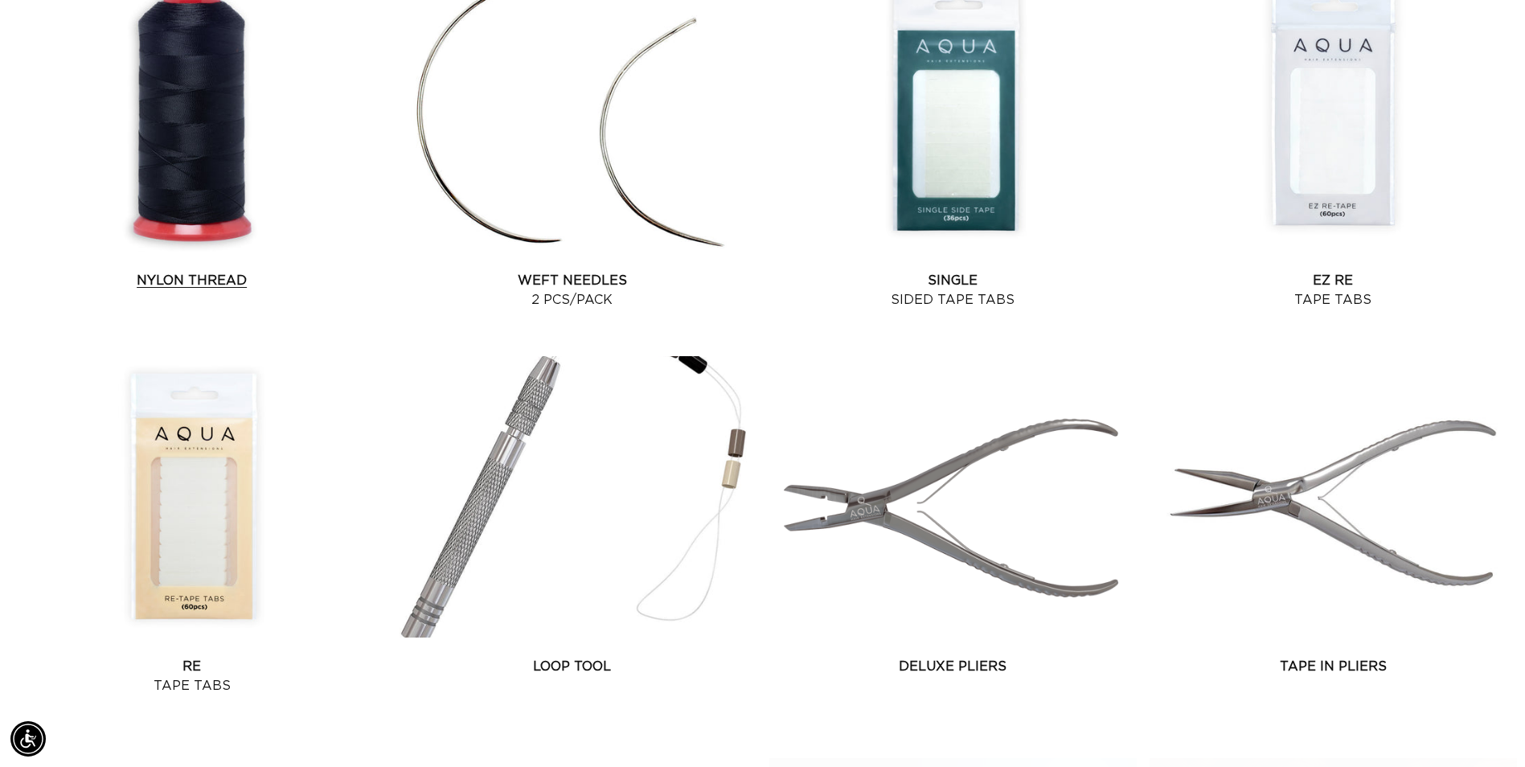
click at [174, 271] on link "Nylon Thread" at bounding box center [191, 280] width 367 height 19
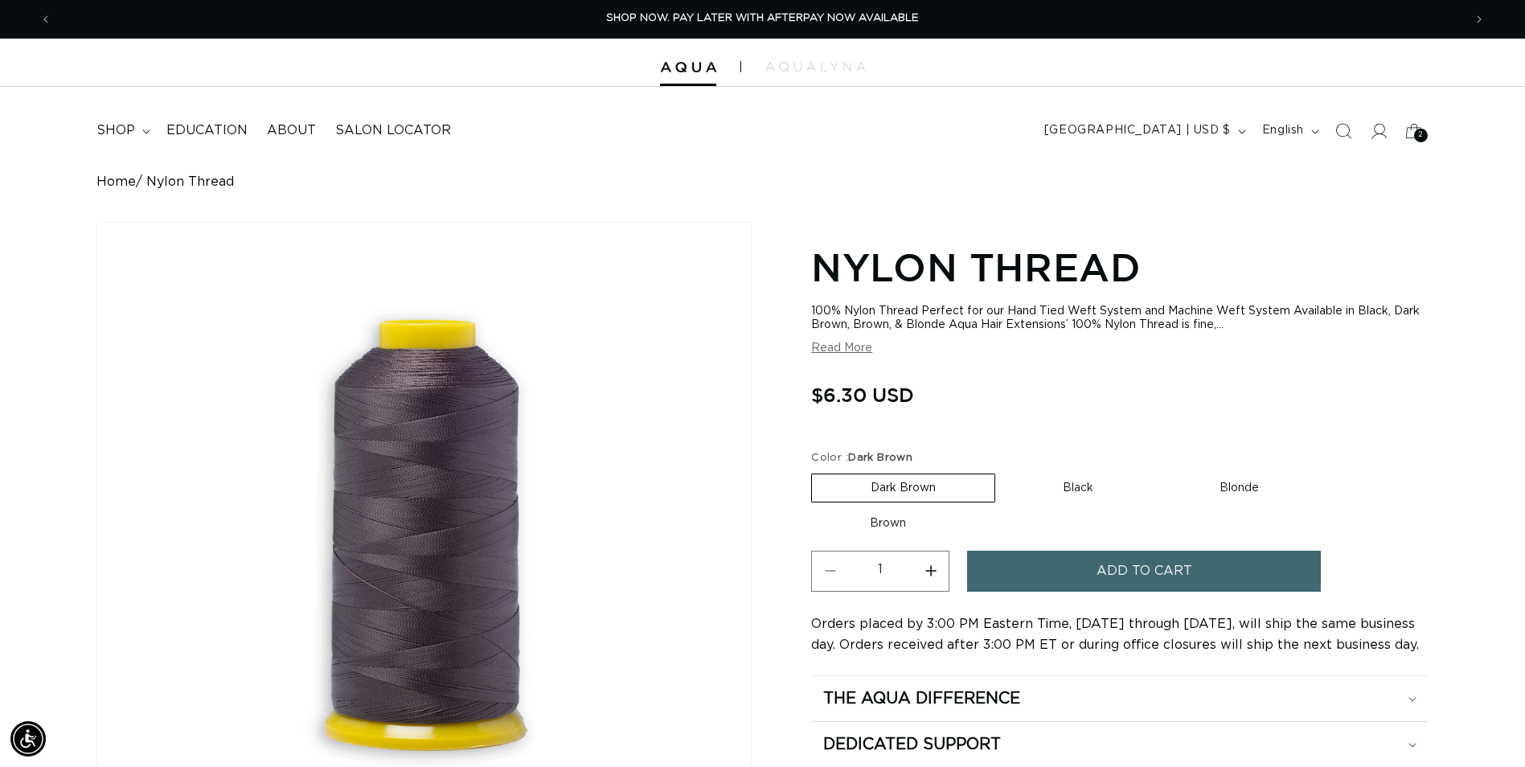
click at [1072, 584] on button "Add to cart" at bounding box center [1144, 570] width 354 height 41
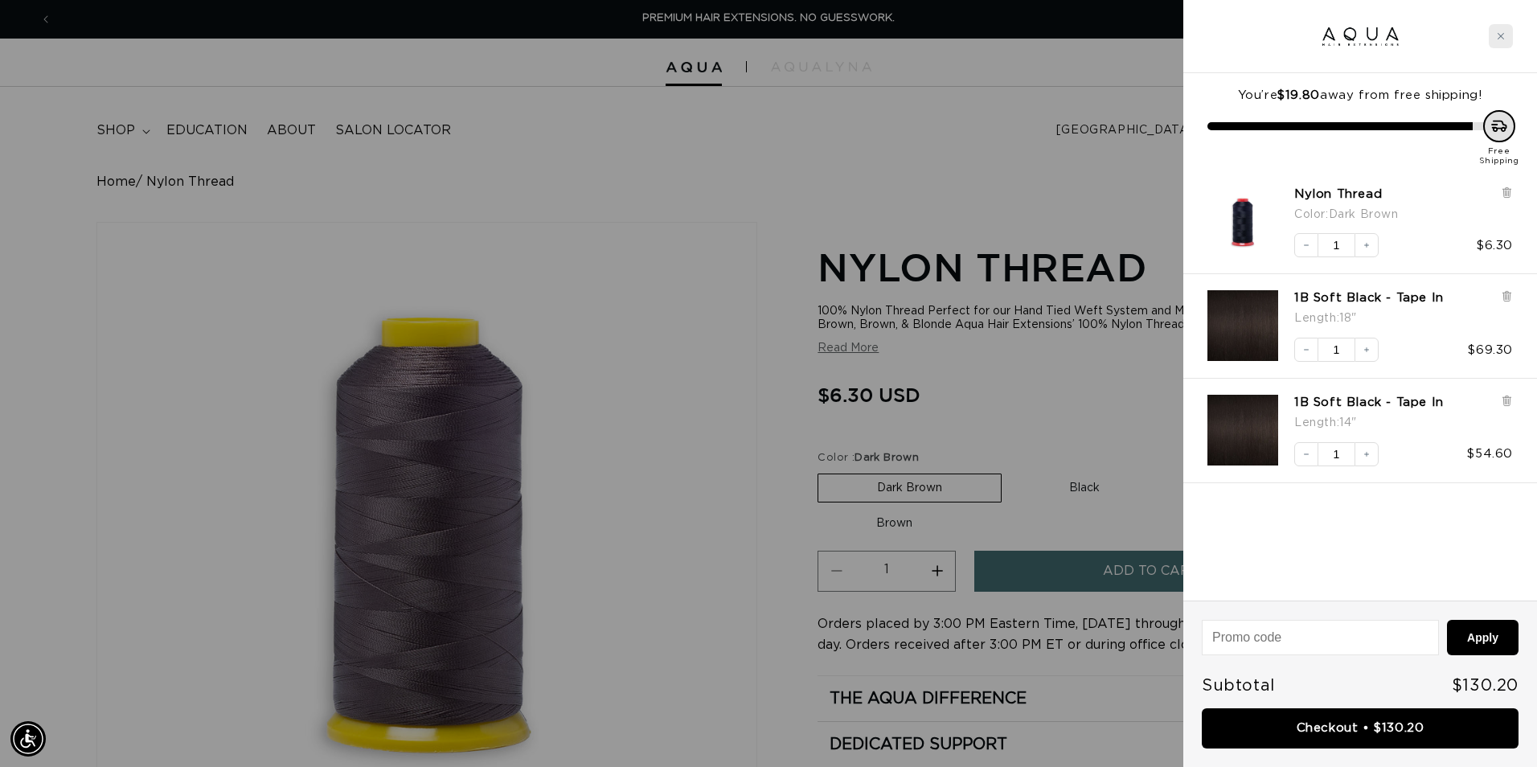
click at [1500, 38] on icon "Close cart" at bounding box center [1500, 36] width 8 height 8
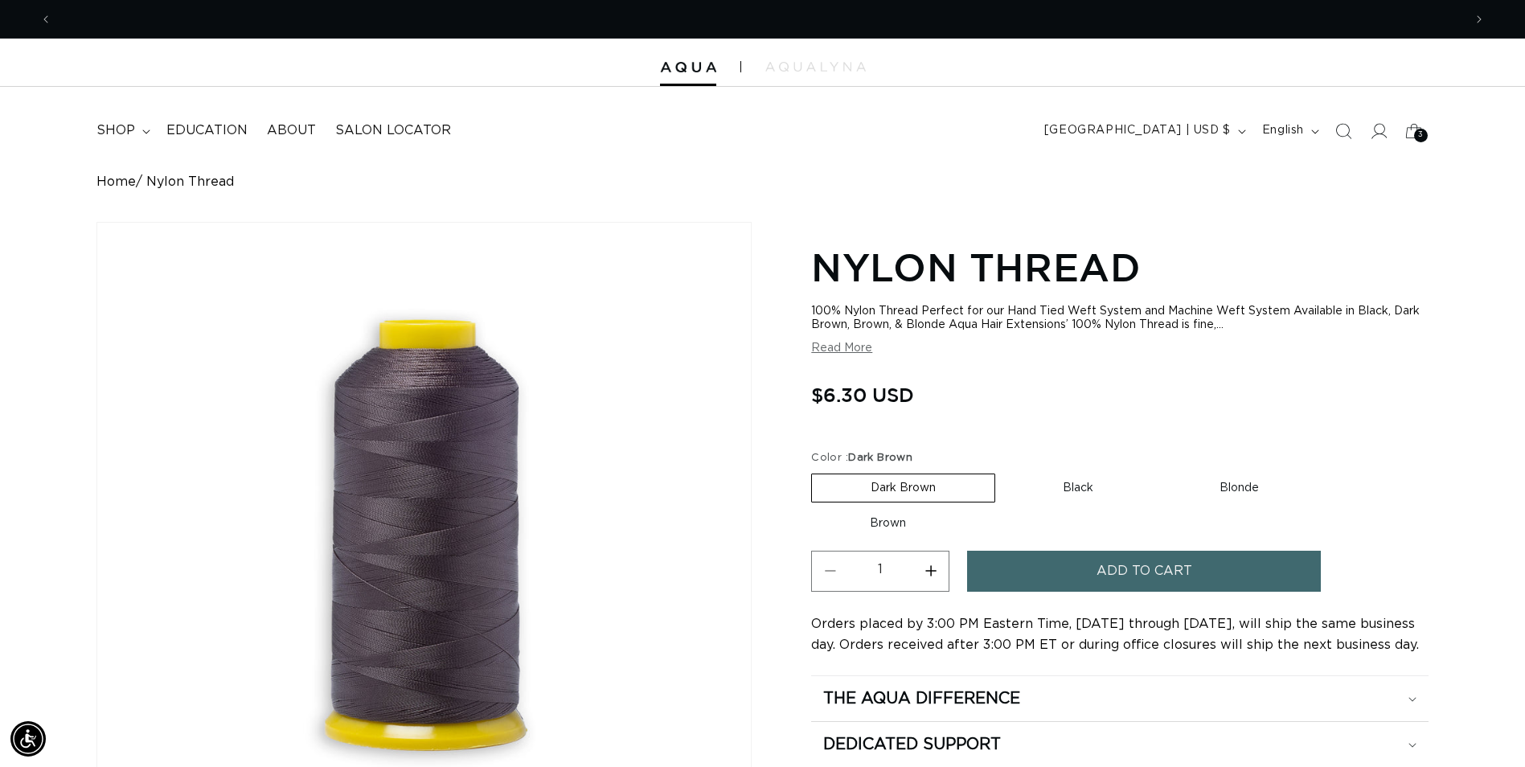
scroll to position [0, 1410]
